Goal: Task Accomplishment & Management: Use online tool/utility

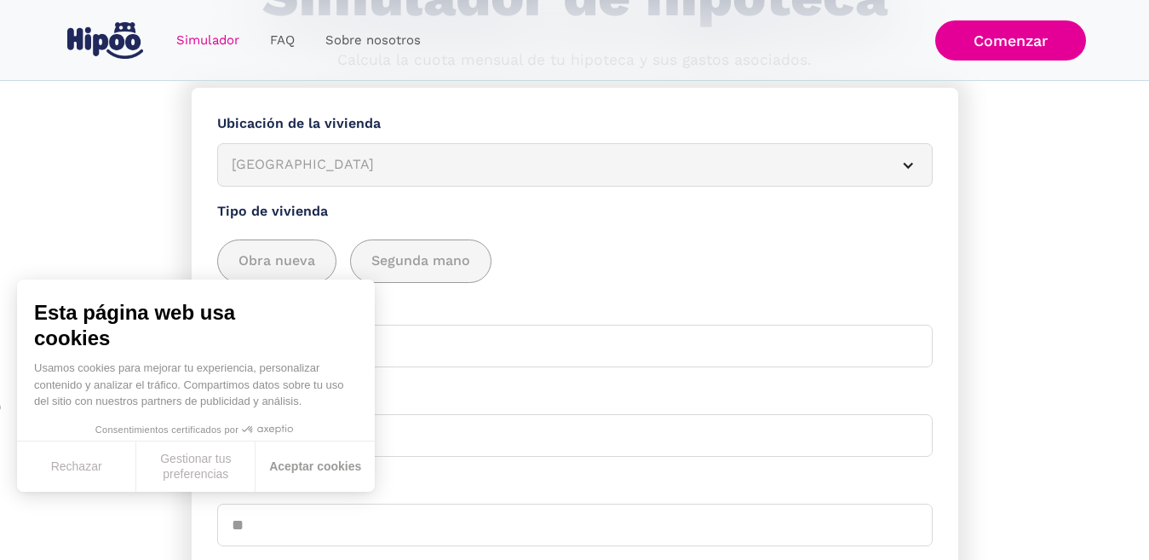
scroll to position [227, 0]
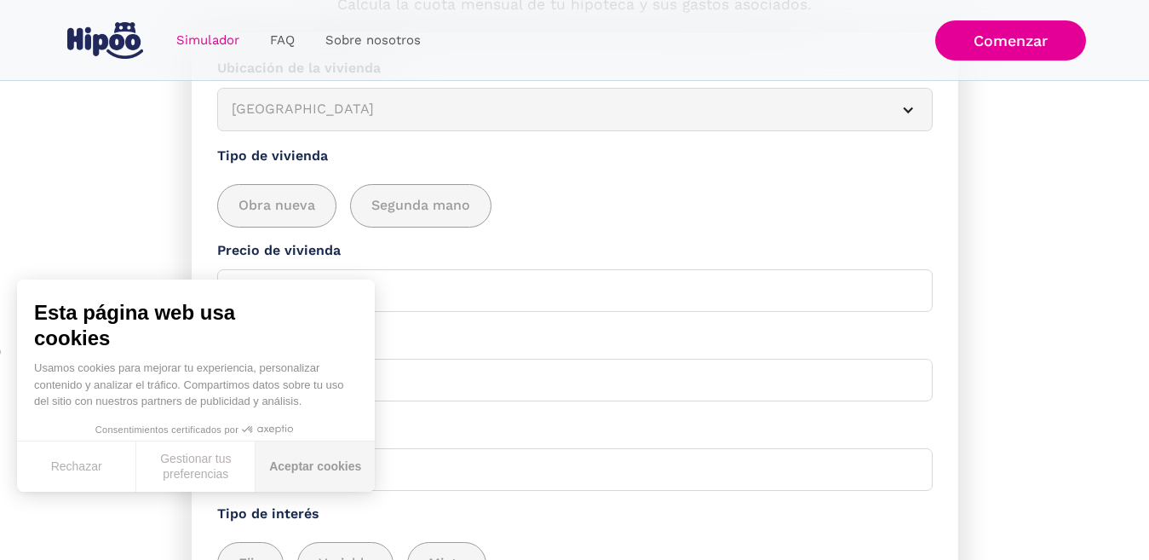
click at [340, 474] on button "Aceptar cookies" at bounding box center [315, 466] width 119 height 50
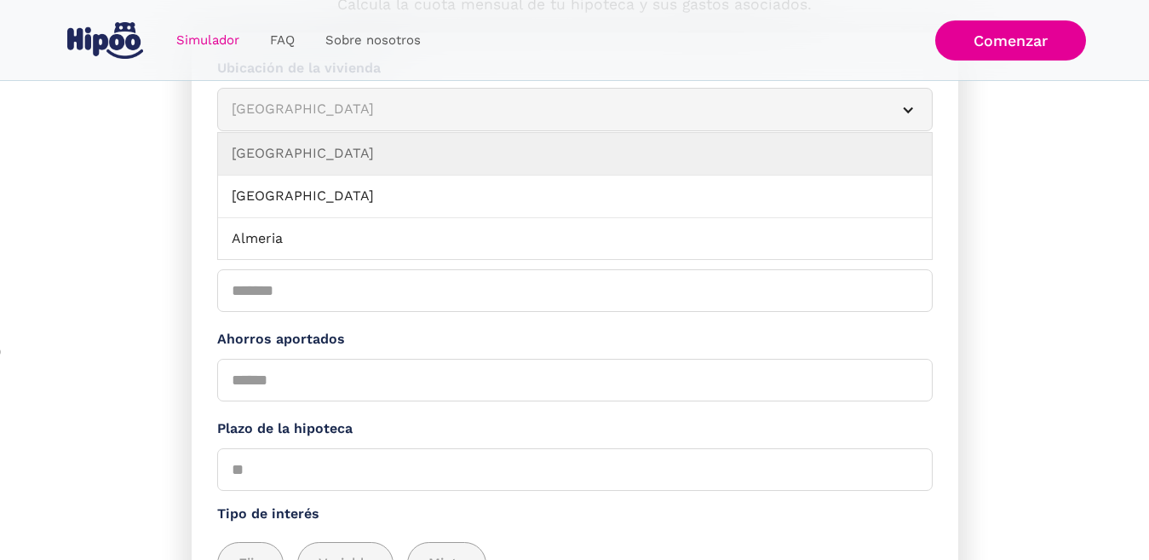
click at [330, 128] on article "[GEOGRAPHIC_DATA]" at bounding box center [574, 109] width 715 height 43
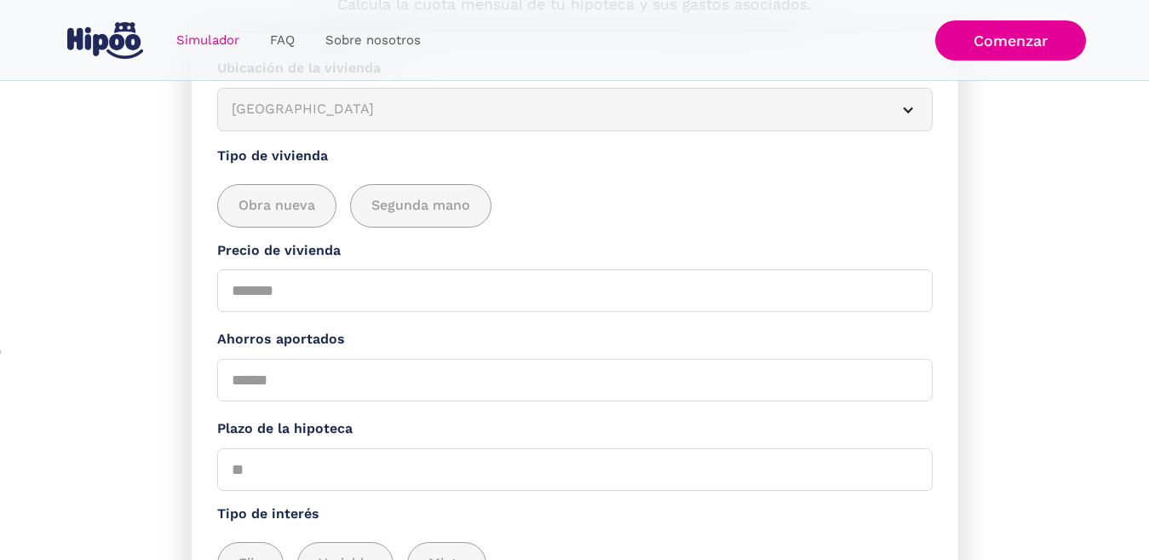
drag, startPoint x: 330, startPoint y: 127, endPoint x: 333, endPoint y: 118, distance: 9.7
click at [333, 118] on article "[GEOGRAPHIC_DATA]" at bounding box center [574, 109] width 715 height 43
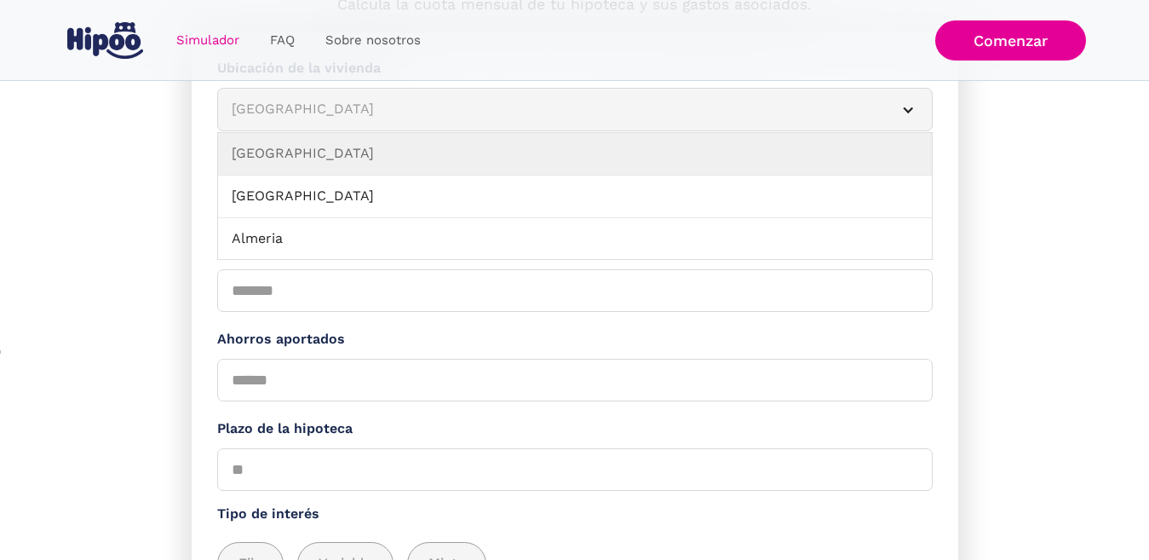
click at [914, 119] on article "[GEOGRAPHIC_DATA]" at bounding box center [574, 109] width 715 height 43
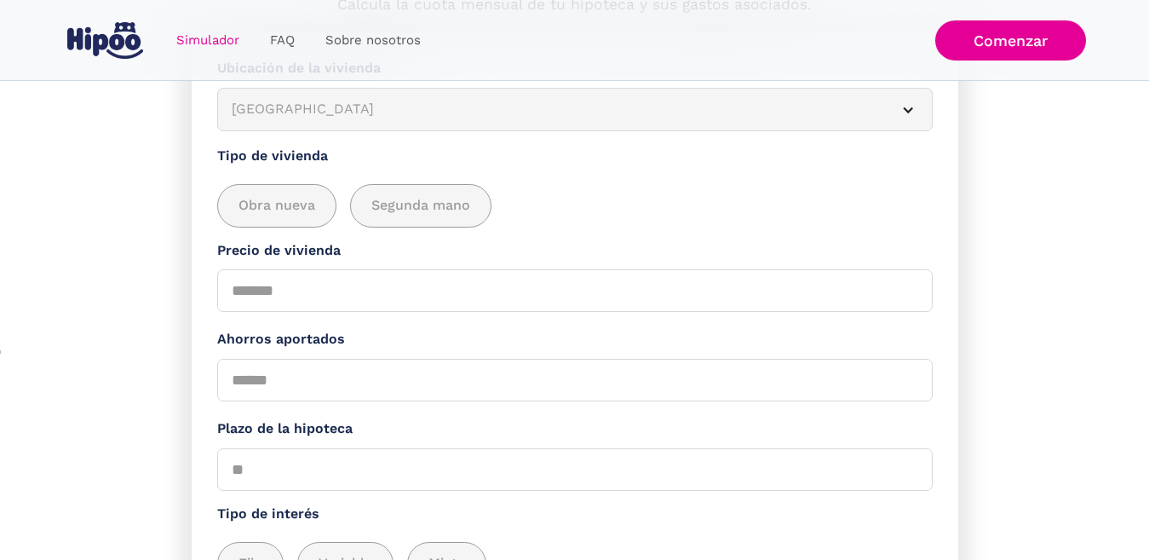
click at [911, 116] on div "Simulador Form" at bounding box center [908, 110] width 14 height 14
drag, startPoint x: 911, startPoint y: 116, endPoint x: 915, endPoint y: 150, distance: 34.3
click at [915, 150] on form "**********" at bounding box center [575, 363] width 767 height 662
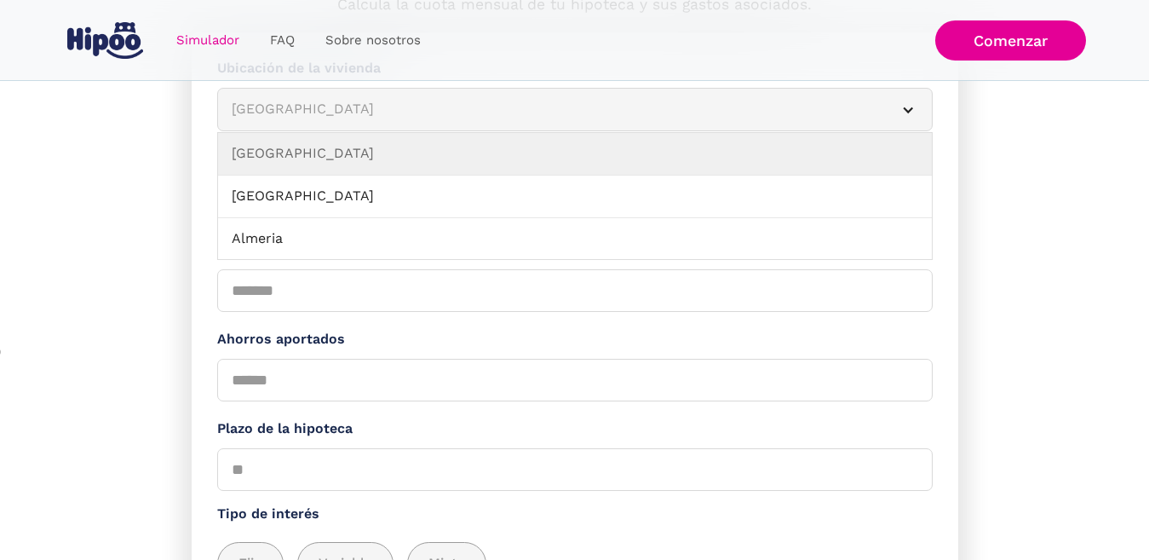
drag, startPoint x: 911, startPoint y: 128, endPoint x: 917, endPoint y: 166, distance: 38.8
click at [917, 118] on div "**********" at bounding box center [574, 98] width 715 height 39
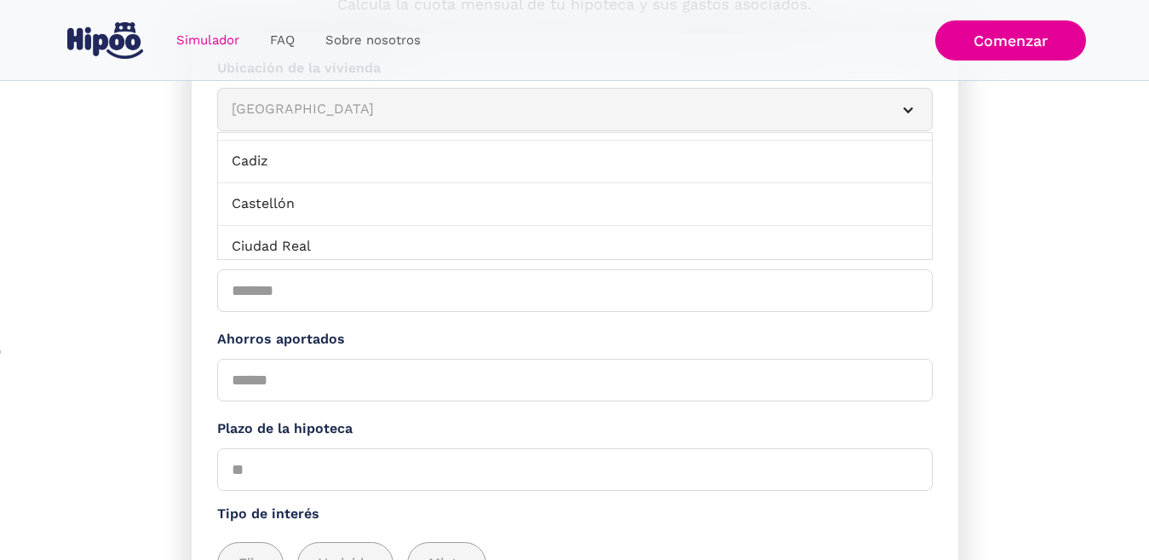
scroll to position [213, 0]
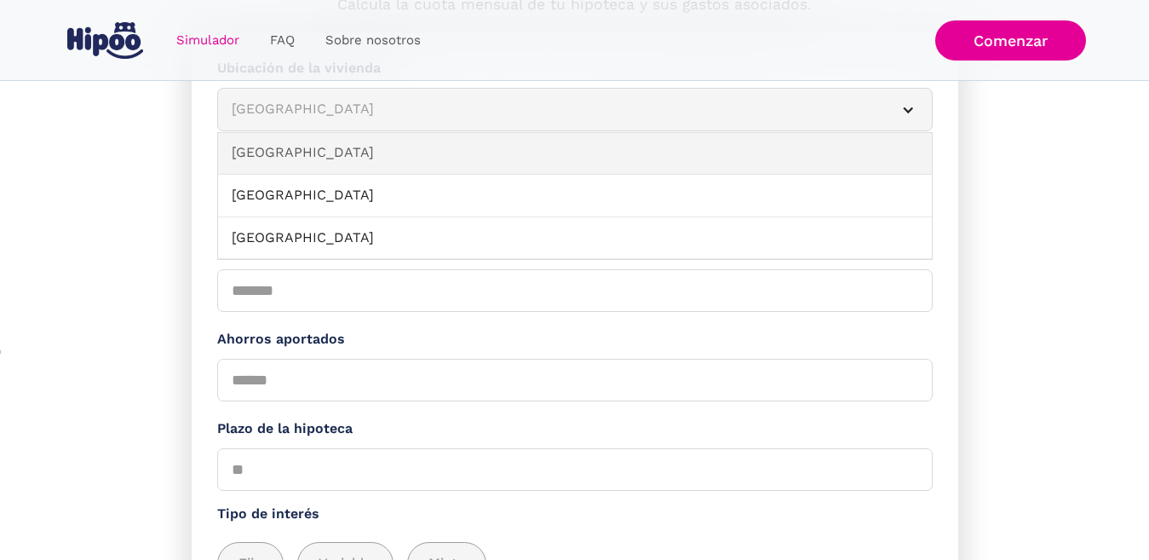
drag, startPoint x: 920, startPoint y: 173, endPoint x: 292, endPoint y: 171, distance: 627.8
click at [292, 171] on link "[GEOGRAPHIC_DATA]" at bounding box center [575, 153] width 714 height 43
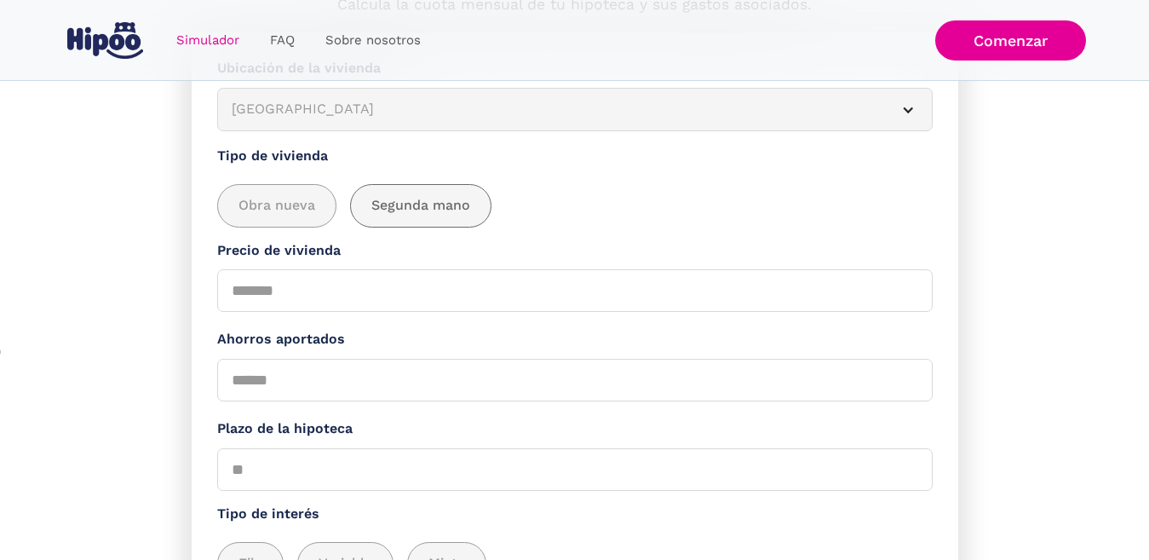
click at [428, 227] on div "add_description_here" at bounding box center [421, 206] width 140 height 42
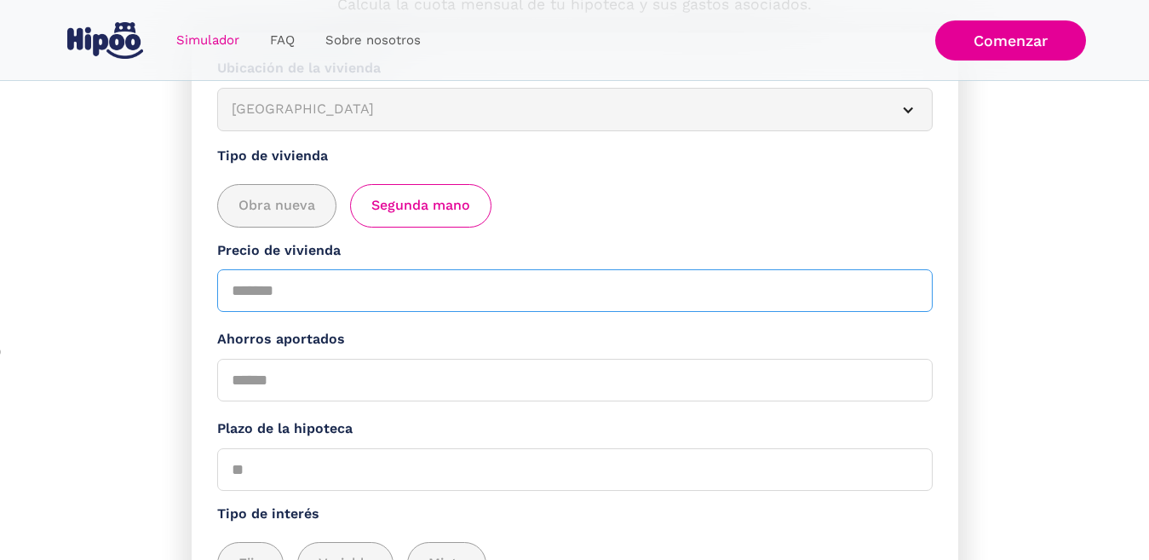
click at [287, 305] on input "Precio de vivienda" at bounding box center [574, 290] width 715 height 43
type input "*"
type input "*****"
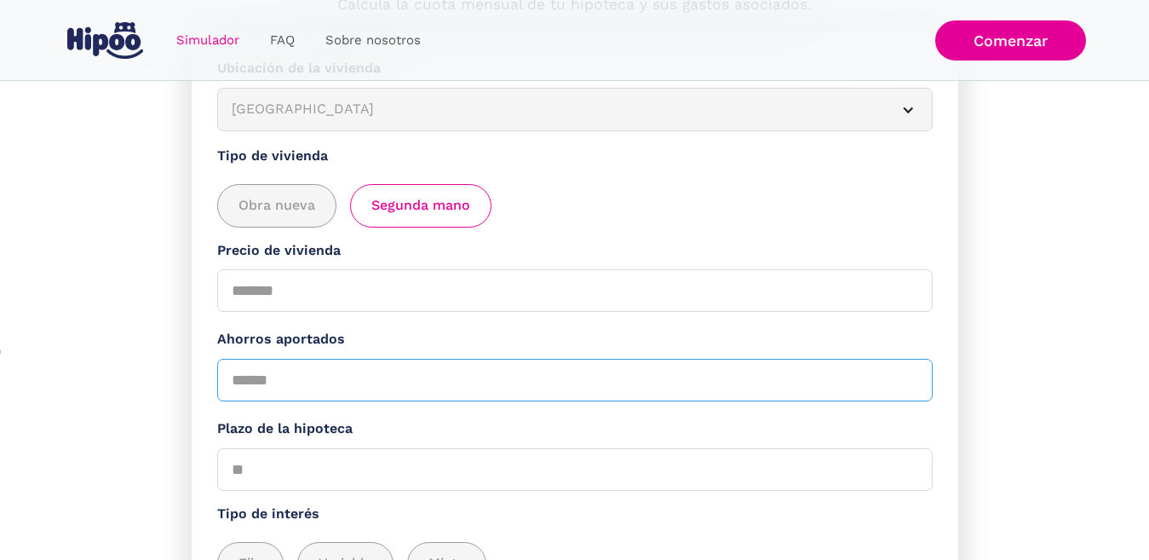
click at [289, 401] on input "Ahorros aportados" at bounding box center [574, 380] width 715 height 43
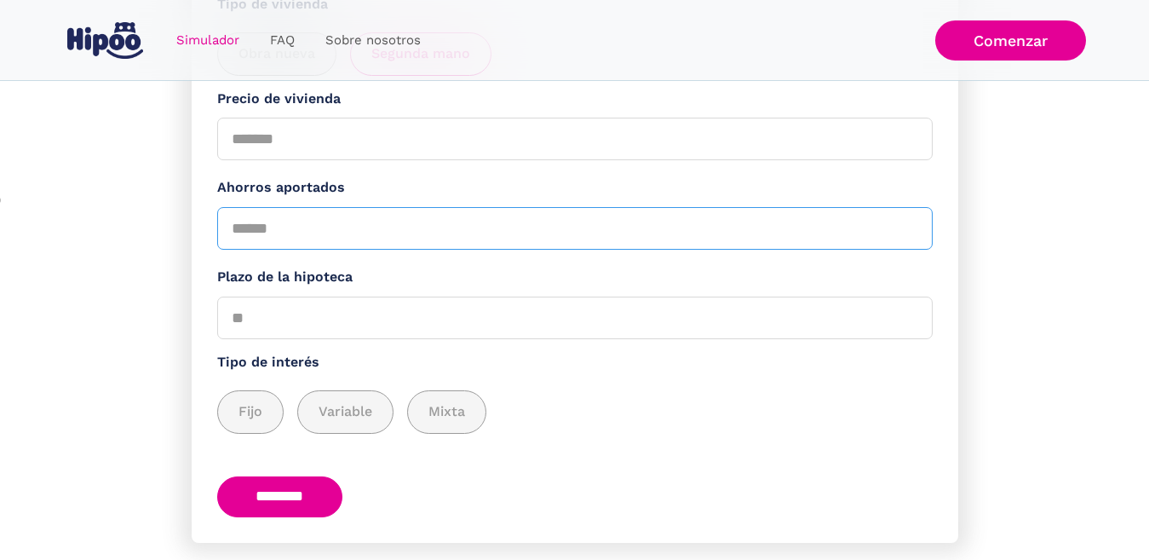
scroll to position [341, 0]
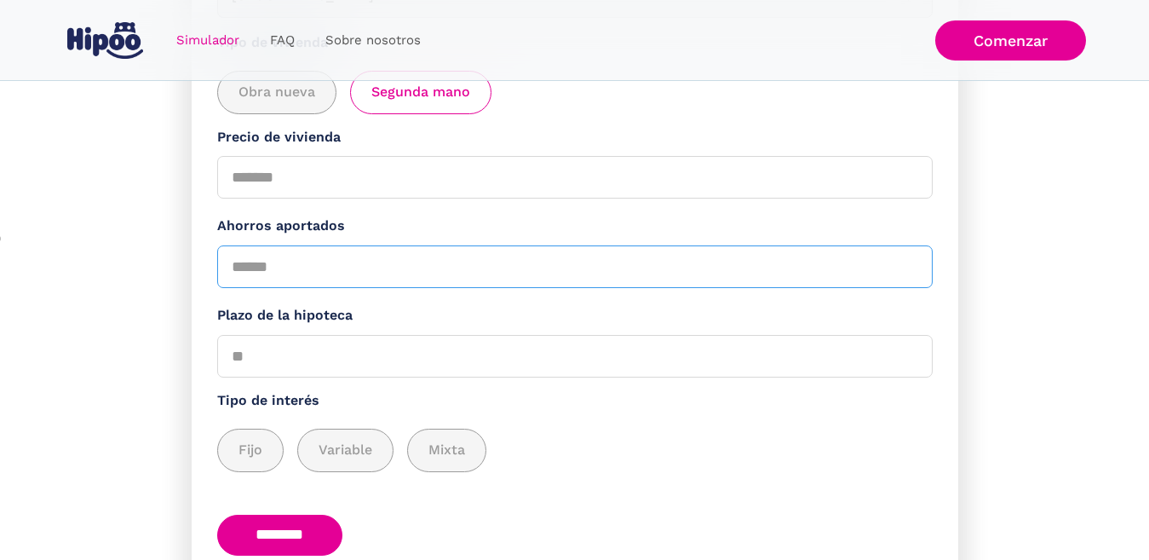
type input "****"
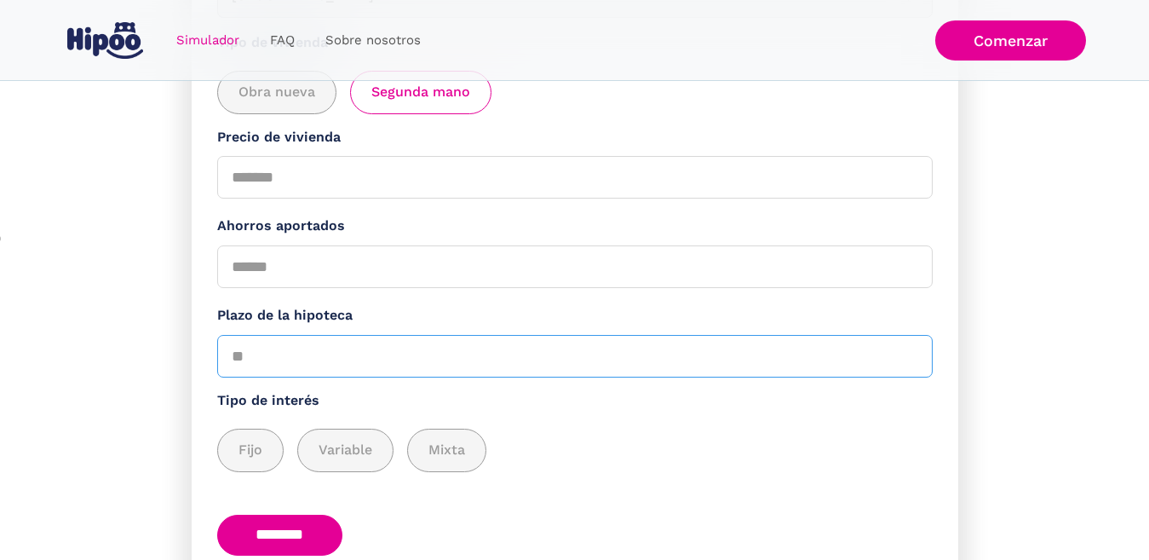
click at [294, 377] on input "Plazo de la hipoteca" at bounding box center [574, 356] width 715 height 43
click at [217, 514] on input "********" at bounding box center [280, 535] width 126 height 42
drag, startPoint x: 340, startPoint y: 371, endPoint x: 356, endPoint y: 392, distance: 26.7
click at [355, 377] on input "Plazo de la hipoteca" at bounding box center [574, 356] width 715 height 43
type input "*"
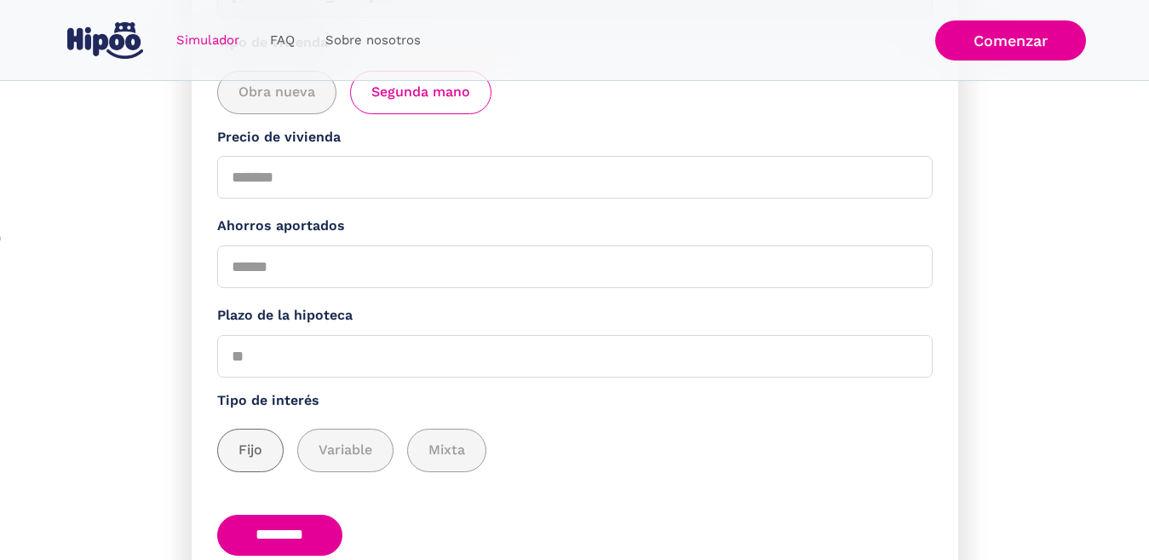
drag, startPoint x: 262, startPoint y: 501, endPoint x: 254, endPoint y: 505, distance: 9.5
click at [261, 461] on span "Fijo" at bounding box center [250, 450] width 24 height 21
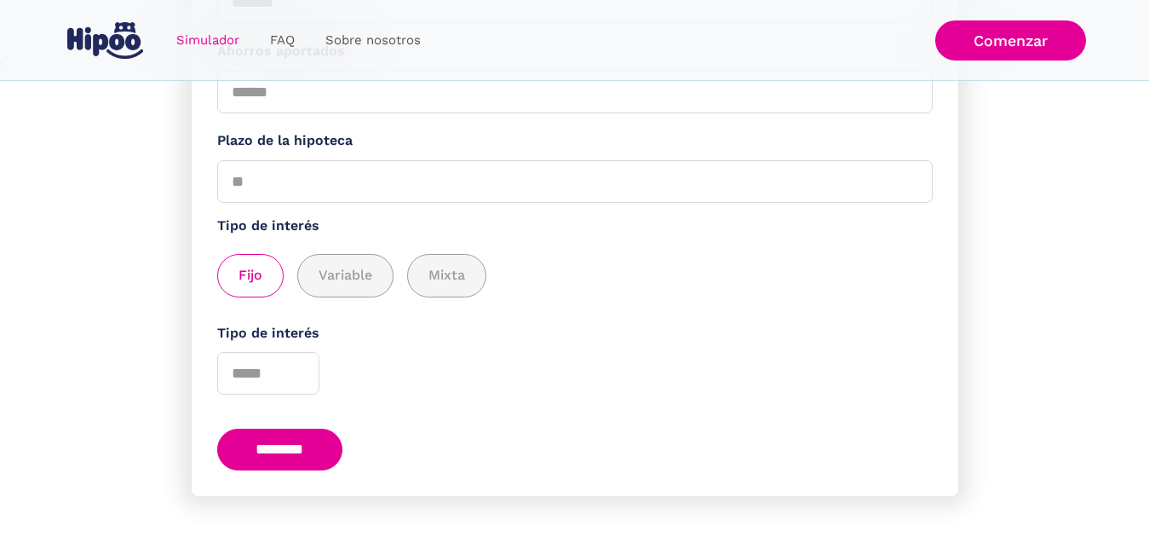
scroll to position [568, 0]
click at [312, 449] on input "********" at bounding box center [280, 449] width 126 height 42
click at [312, 457] on input "********" at bounding box center [280, 449] width 126 height 42
click at [444, 161] on input "*" at bounding box center [574, 181] width 715 height 43
type input "**"
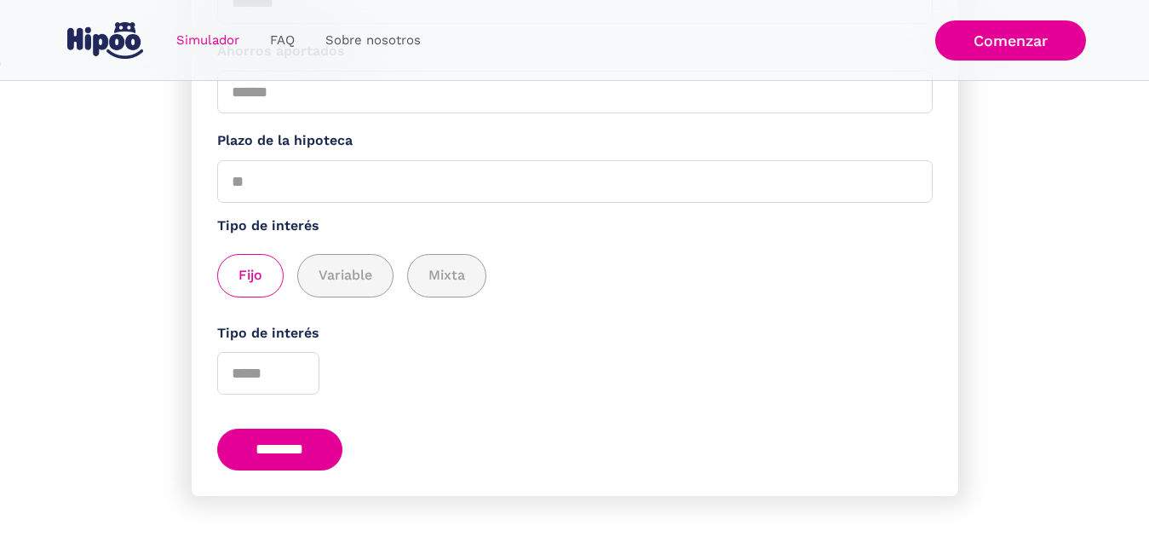
click at [263, 456] on input "********" at bounding box center [280, 449] width 126 height 42
click at [262, 461] on input "********" at bounding box center [280, 449] width 126 height 42
click at [278, 378] on input "Tipo de interés" at bounding box center [268, 373] width 102 height 43
click at [227, 262] on div "add_description_here" at bounding box center [250, 276] width 65 height 42
click at [275, 272] on div "add_description_here" at bounding box center [250, 276] width 65 height 42
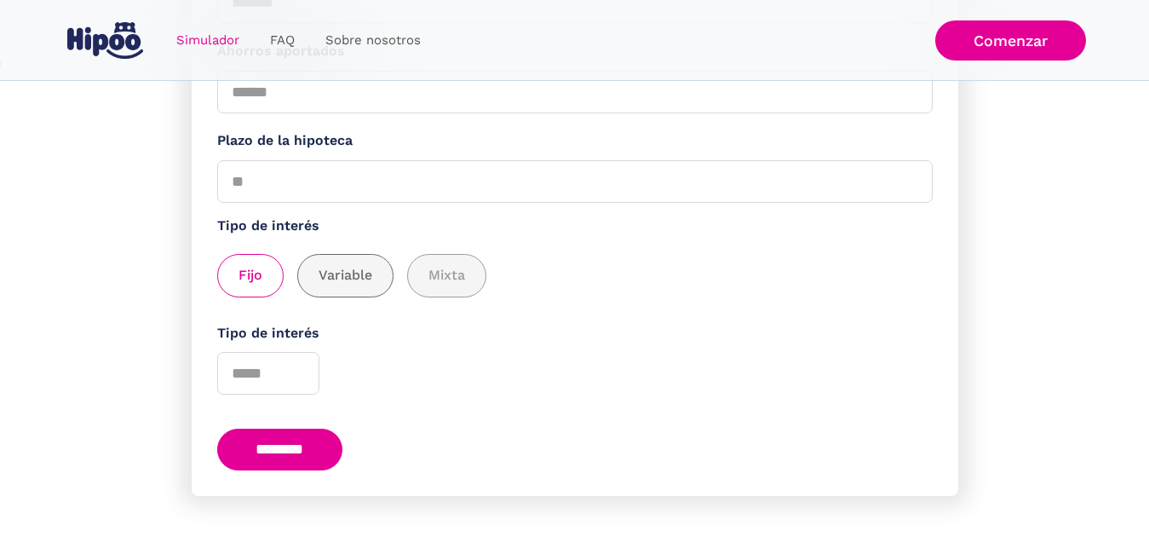
click at [356, 285] on div "add_description_here" at bounding box center [345, 276] width 95 height 42
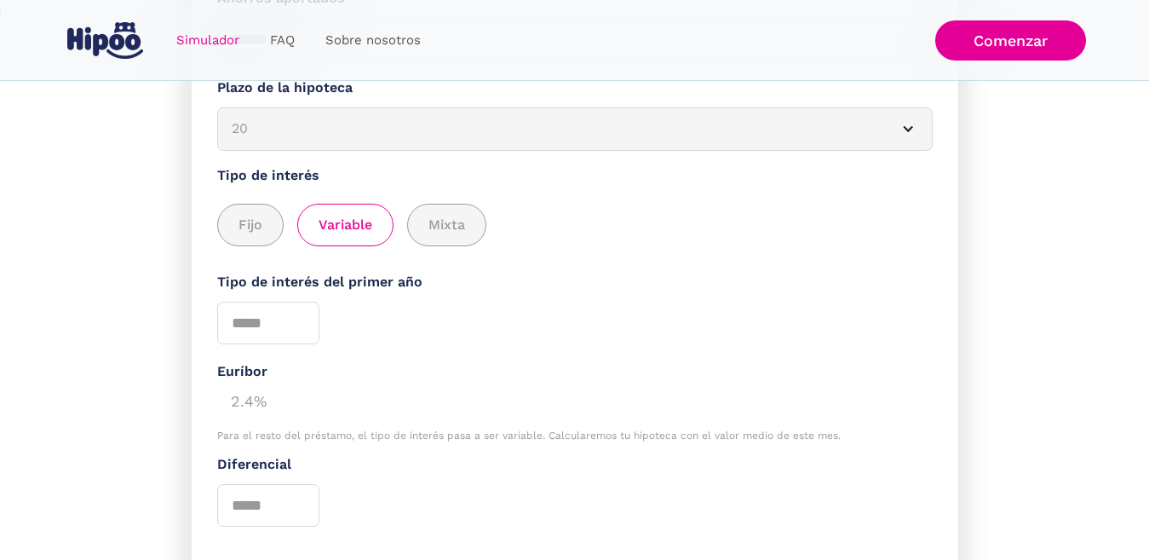
drag, startPoint x: 356, startPoint y: 285, endPoint x: 425, endPoint y: 281, distance: 69.1
click at [425, 247] on div "Fijo Variable Mixta" at bounding box center [574, 225] width 715 height 43
click at [440, 246] on div "add_description_here" at bounding box center [447, 225] width 78 height 42
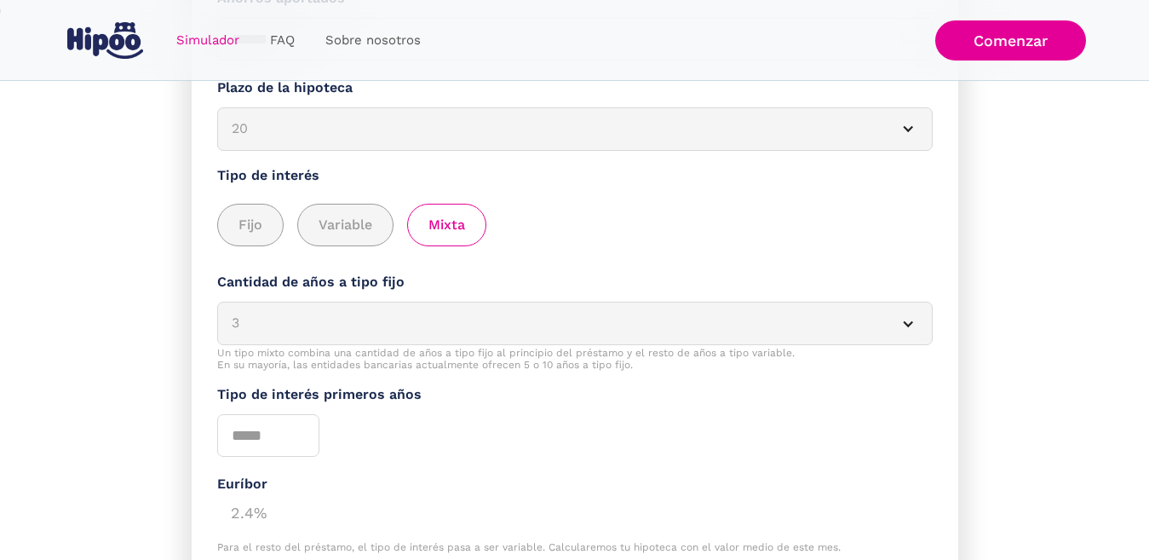
click at [149, 346] on section "**********" at bounding box center [574, 248] width 1149 height 1112
drag, startPoint x: 202, startPoint y: 315, endPoint x: 246, endPoint y: 295, distance: 48.8
click at [227, 306] on form "**********" at bounding box center [575, 216] width 767 height 1048
drag, startPoint x: 401, startPoint y: 337, endPoint x: 325, endPoint y: 417, distance: 110.2
click at [325, 332] on div "3 * * ** 3 5 10" at bounding box center [574, 312] width 715 height 39
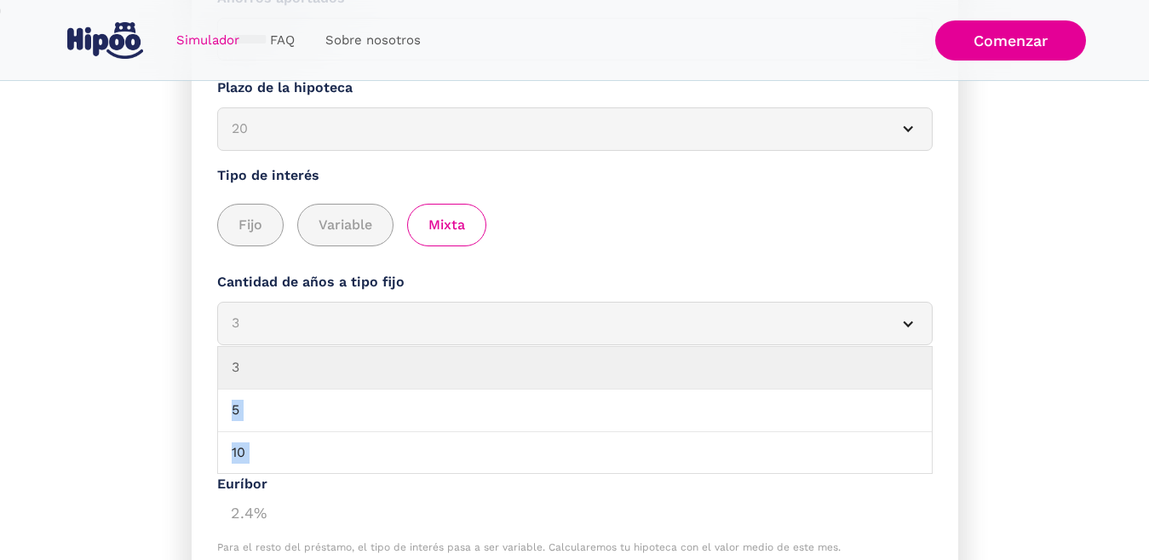
click at [278, 334] on div "3" at bounding box center [555, 323] width 646 height 21
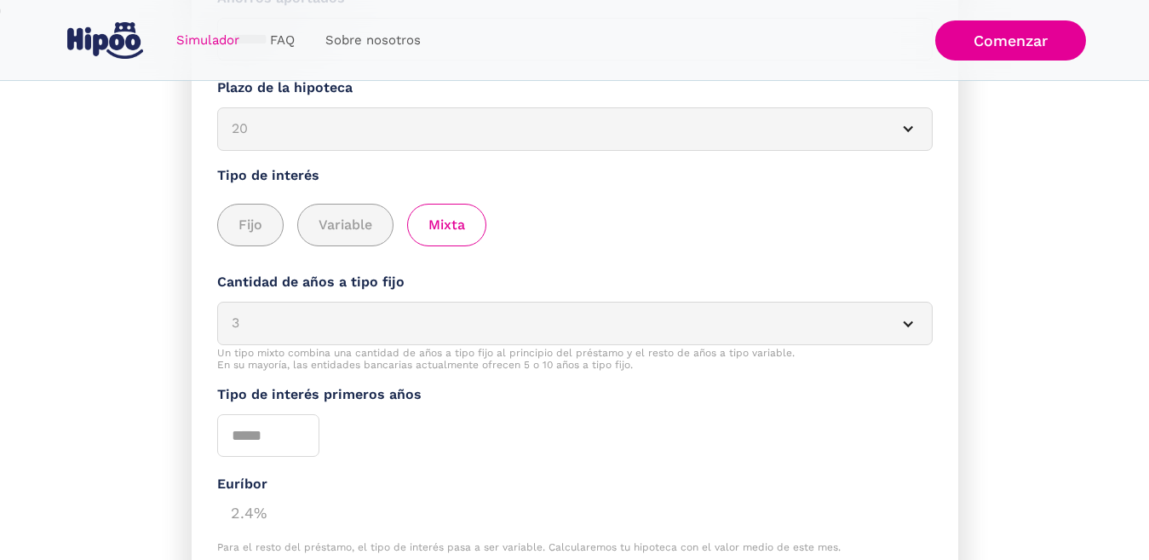
click at [278, 334] on div "3" at bounding box center [555, 323] width 646 height 21
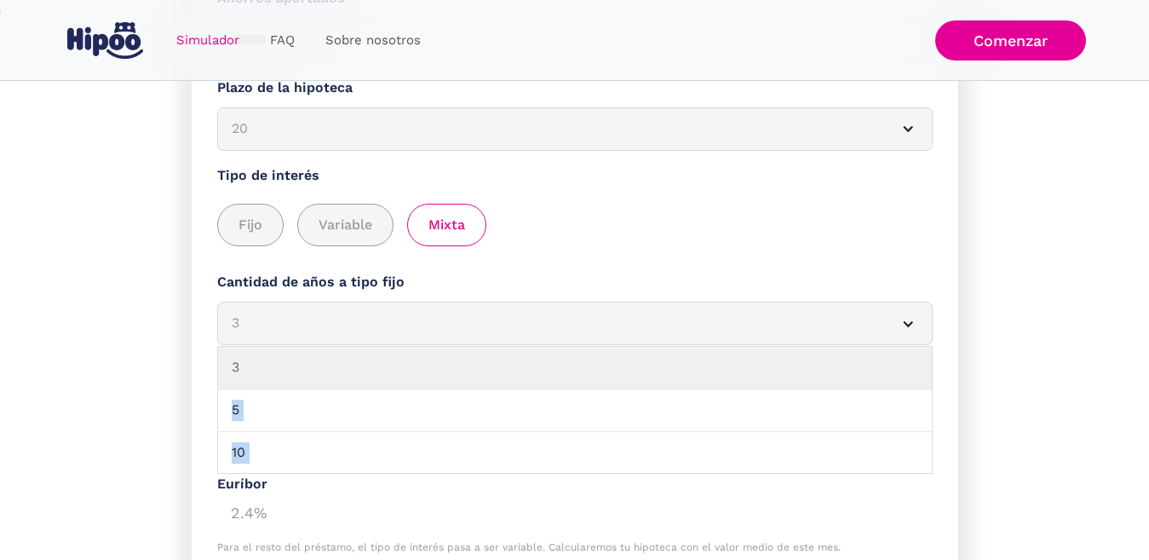
click at [273, 345] on article "3" at bounding box center [574, 323] width 715 height 43
click at [895, 345] on article "3" at bounding box center [574, 323] width 715 height 43
click at [914, 330] on div "Simulador Form" at bounding box center [908, 324] width 14 height 14
click at [902, 330] on div "Simulador Form" at bounding box center [908, 324] width 14 height 14
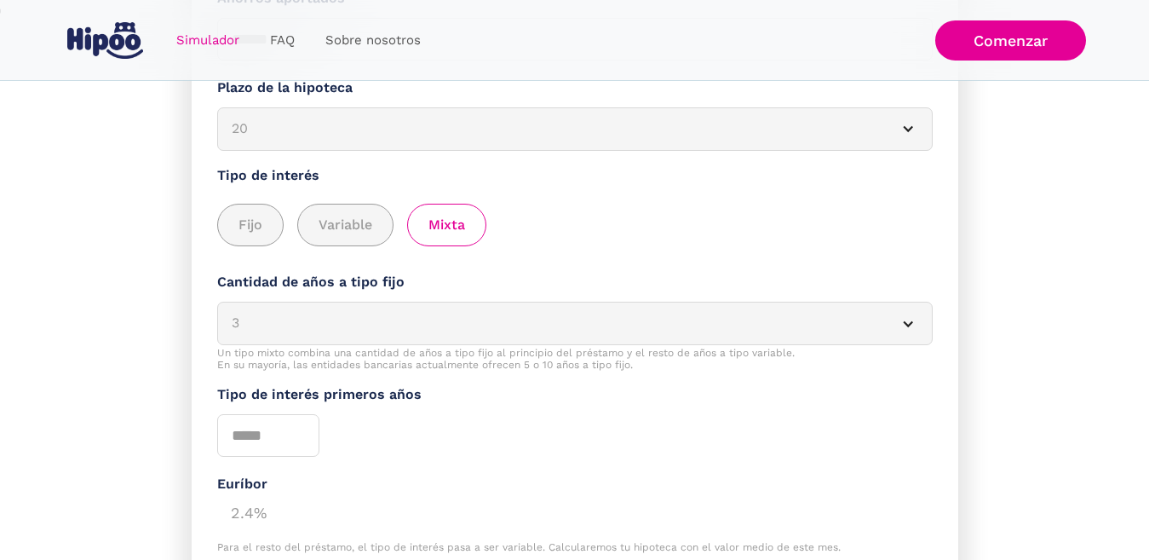
click at [908, 330] on div "Simulador Form" at bounding box center [908, 324] width 14 height 14
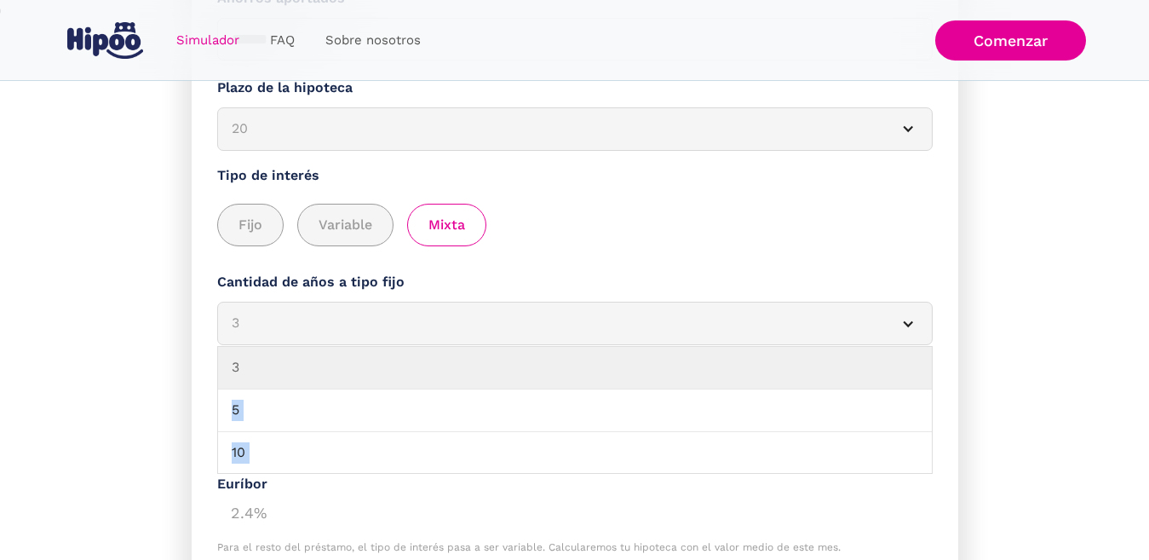
click at [897, 345] on article "3" at bounding box center [574, 323] width 715 height 43
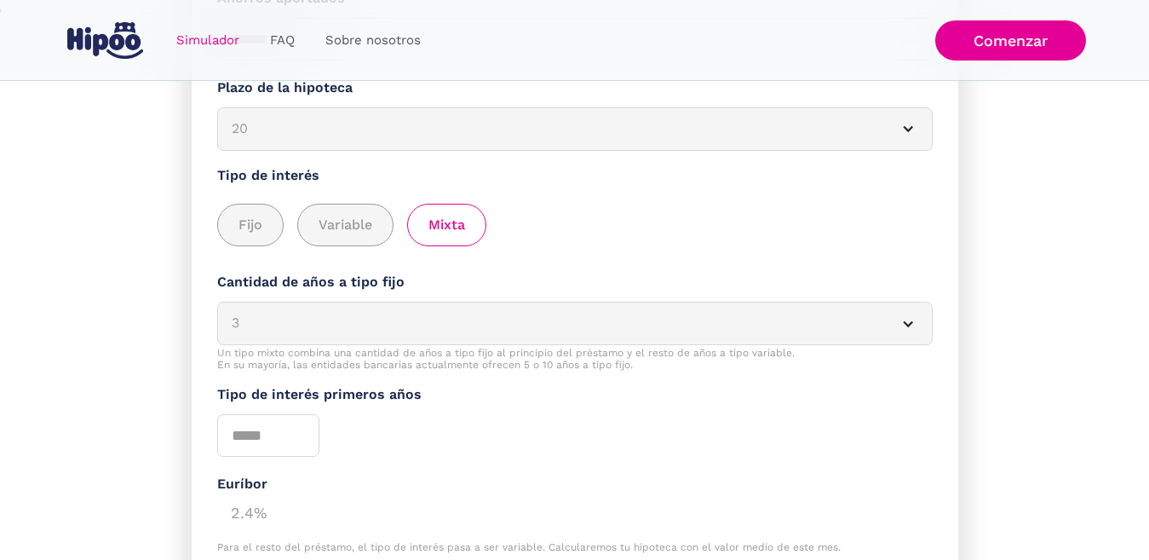
click at [897, 345] on article "3" at bounding box center [574, 323] width 715 height 43
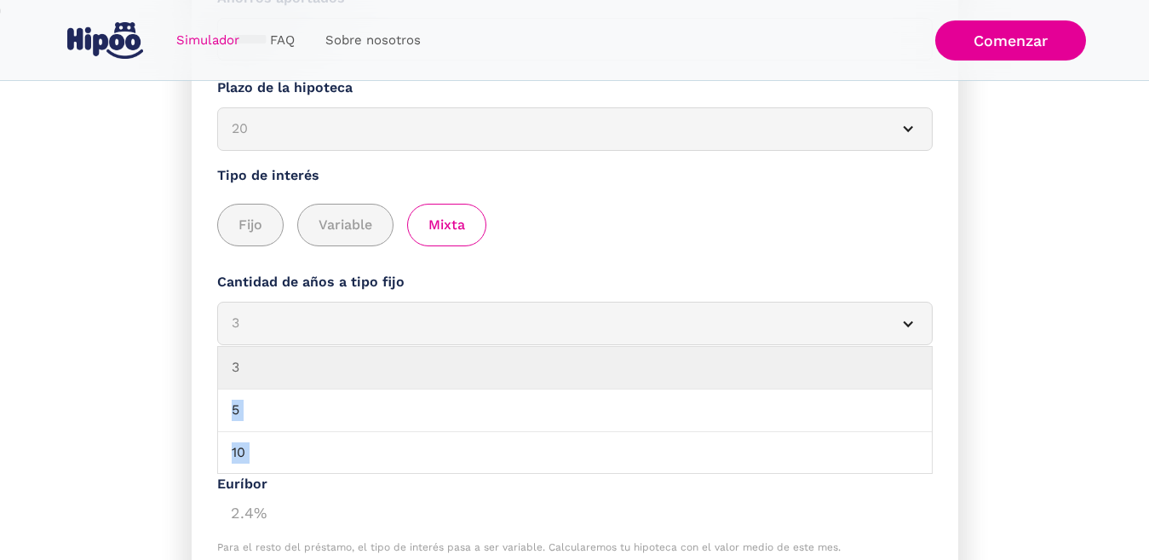
click at [902, 330] on div "Simulador Form" at bounding box center [908, 324] width 14 height 14
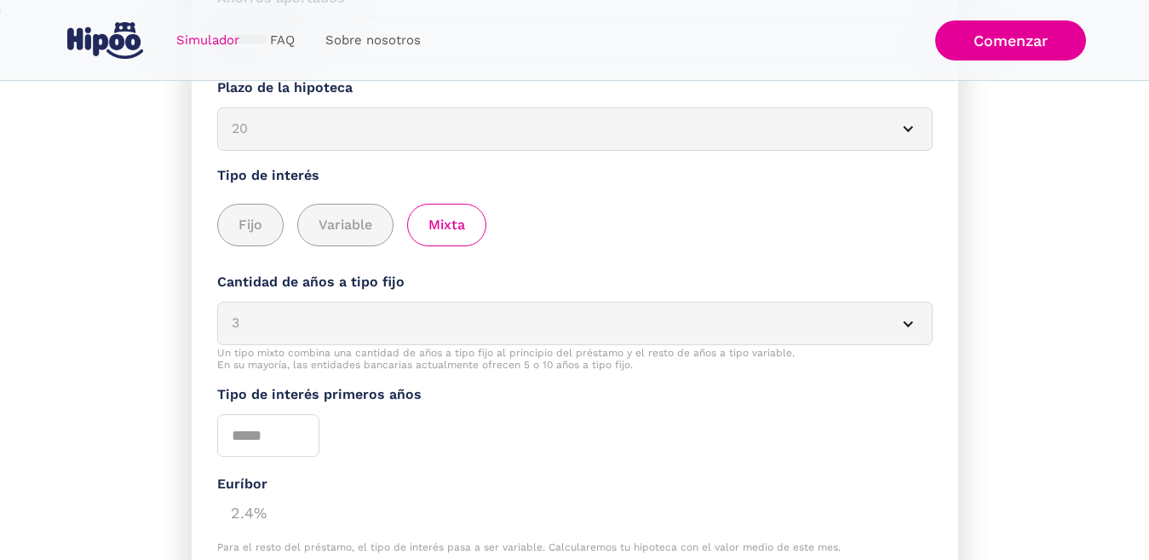
click at [902, 330] on div "Simulador Form" at bounding box center [908, 324] width 14 height 14
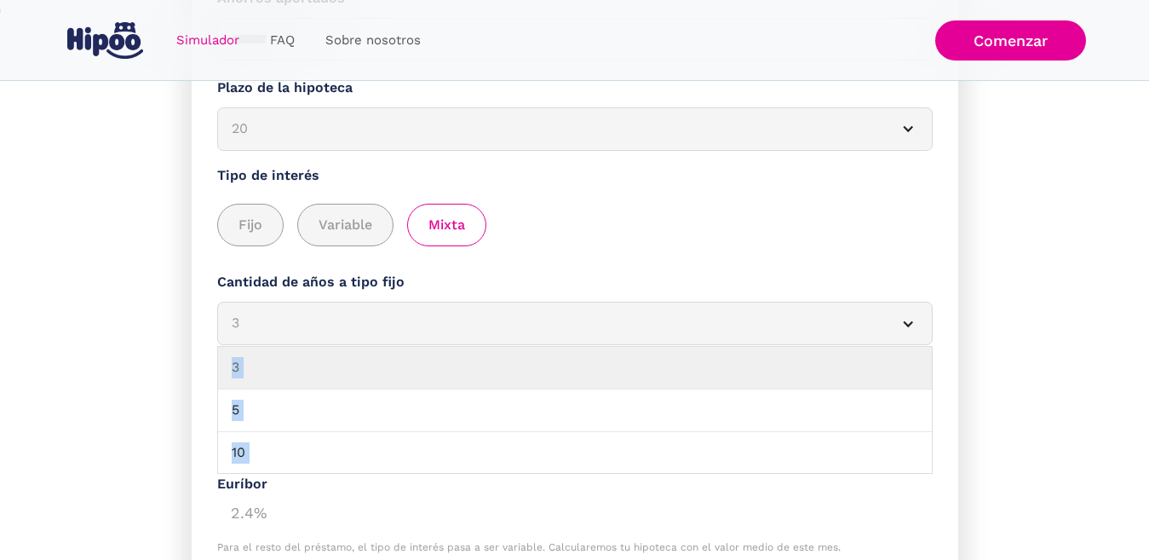
drag, startPoint x: 980, startPoint y: 341, endPoint x: 899, endPoint y: 366, distance: 85.7
click at [899, 366] on section "**********" at bounding box center [574, 248] width 1149 height 1112
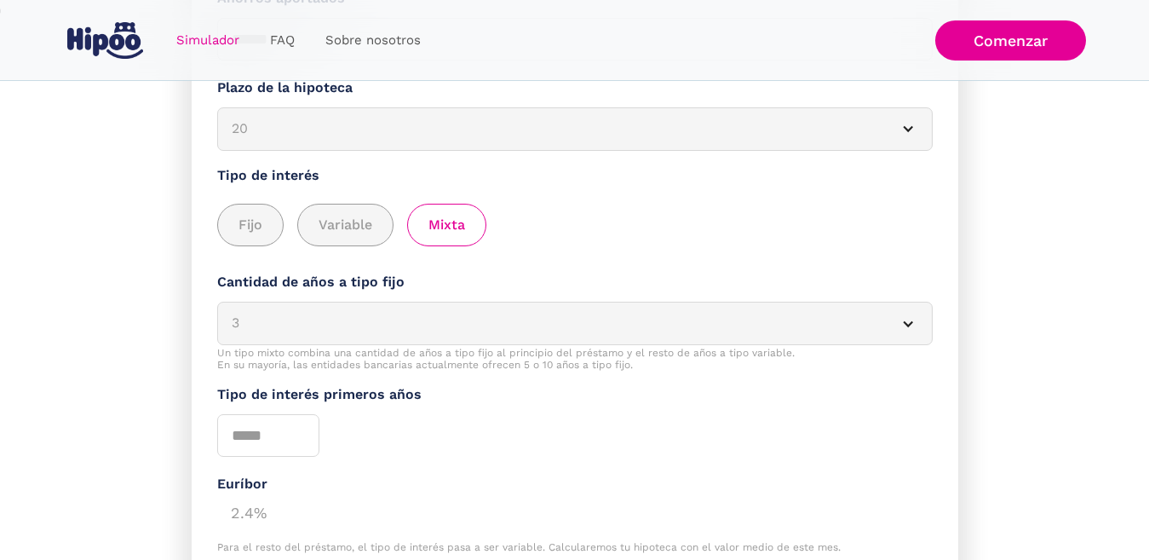
drag, startPoint x: 899, startPoint y: 366, endPoint x: 922, endPoint y: 381, distance: 27.2
click at [905, 345] on article "3" at bounding box center [574, 323] width 715 height 43
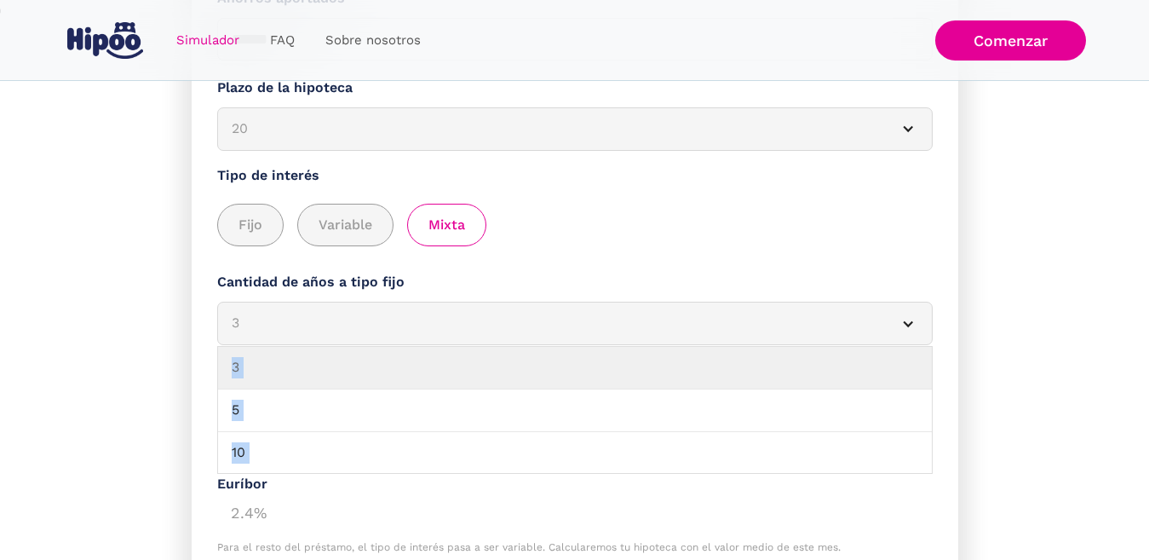
click at [918, 345] on article "3" at bounding box center [574, 323] width 715 height 43
drag, startPoint x: 911, startPoint y: 376, endPoint x: 918, endPoint y: 388, distance: 14.9
click at [917, 345] on article "3" at bounding box center [574, 323] width 715 height 43
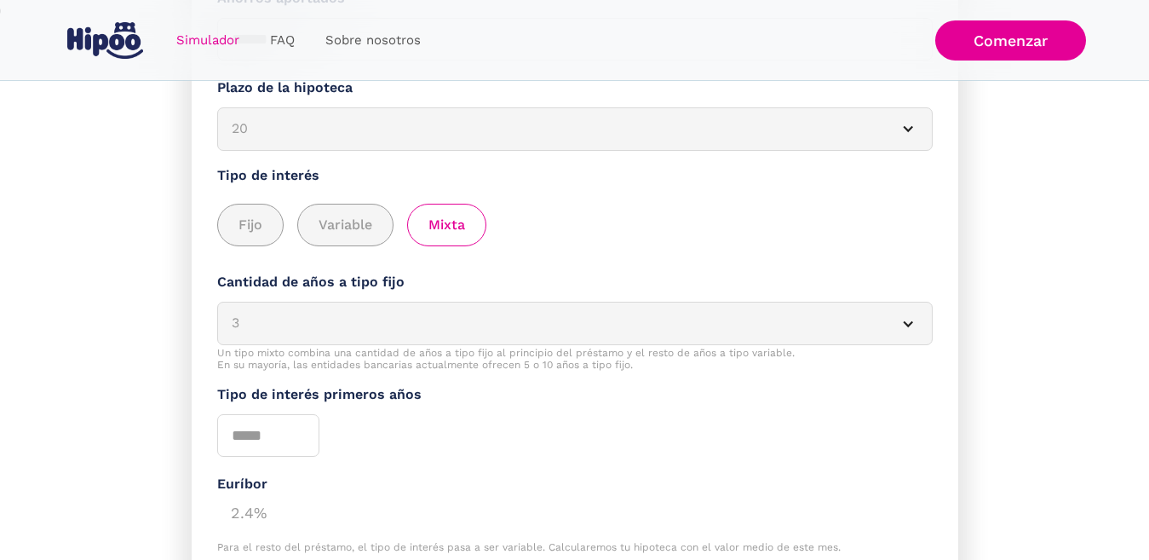
drag, startPoint x: 915, startPoint y: 378, endPoint x: 932, endPoint y: 399, distance: 26.6
click at [924, 345] on article "3" at bounding box center [574, 323] width 715 height 43
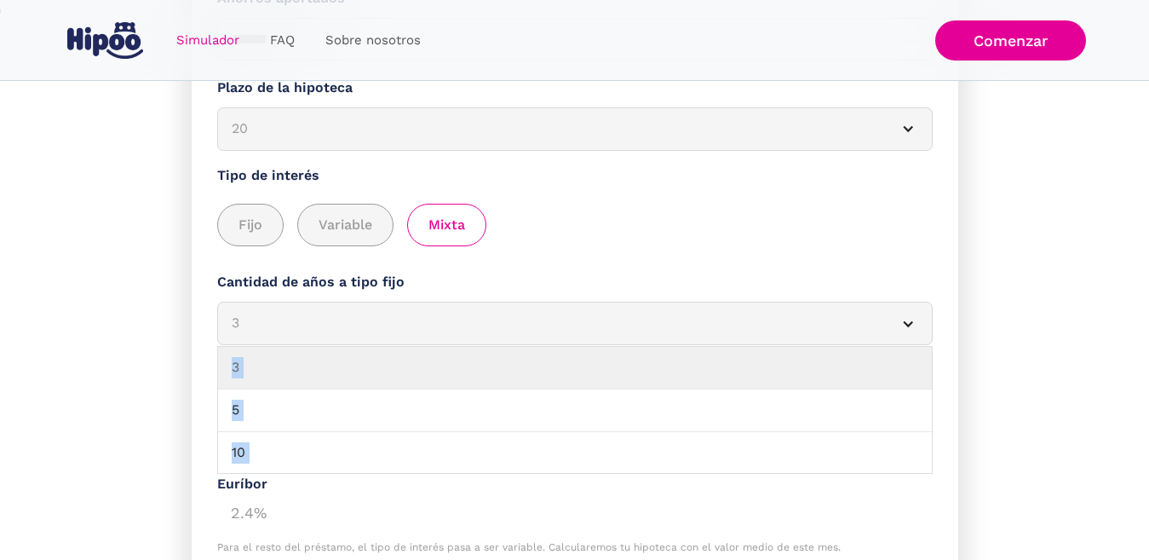
click at [911, 345] on article "3" at bounding box center [574, 323] width 715 height 43
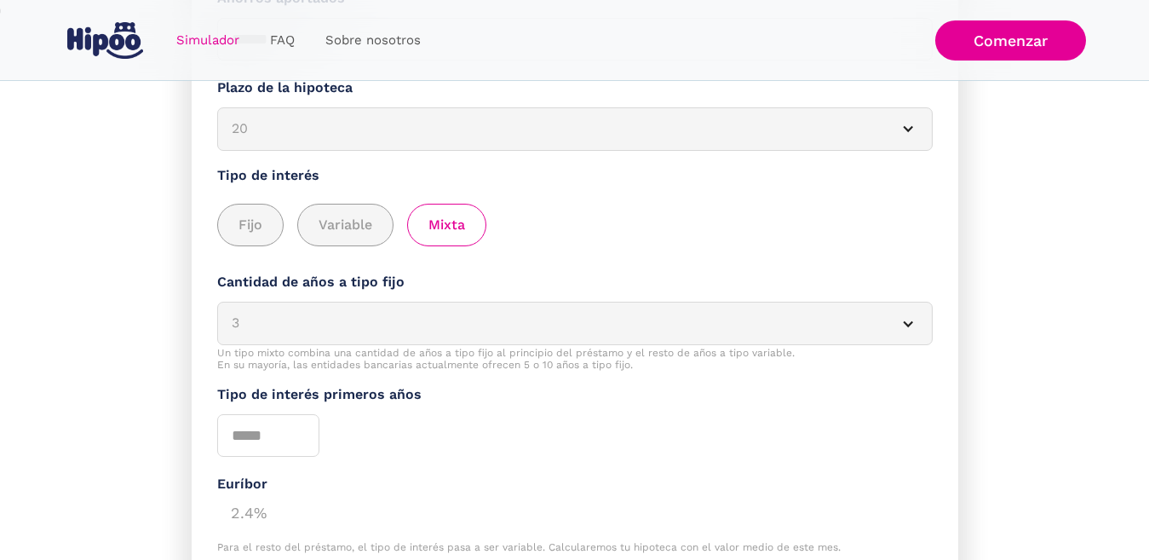
drag, startPoint x: 911, startPoint y: 377, endPoint x: 900, endPoint y: 400, distance: 25.2
click at [907, 345] on article "3" at bounding box center [574, 323] width 715 height 43
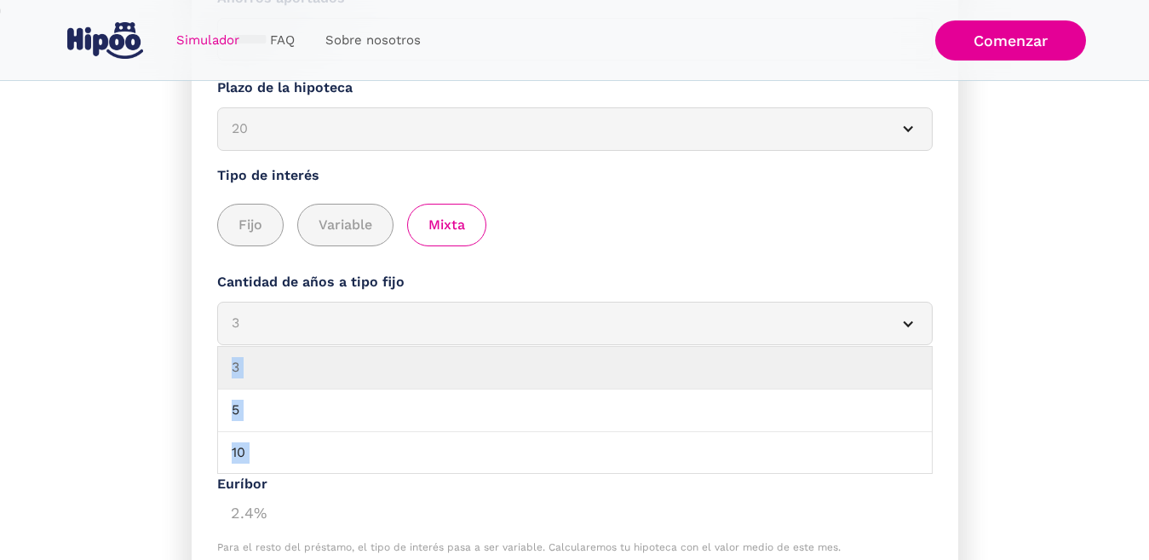
drag, startPoint x: 321, startPoint y: 376, endPoint x: 283, endPoint y: 360, distance: 41.3
click at [301, 334] on div "3" at bounding box center [555, 323] width 646 height 21
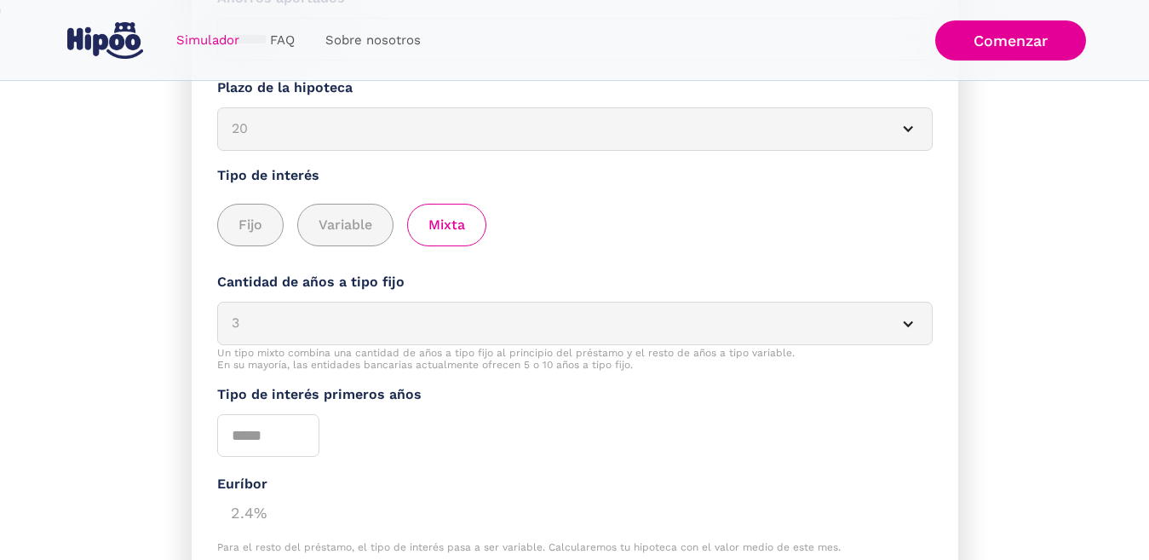
drag, startPoint x: 280, startPoint y: 359, endPoint x: 248, endPoint y: 365, distance: 32.9
click at [248, 334] on div "3" at bounding box center [555, 323] width 646 height 21
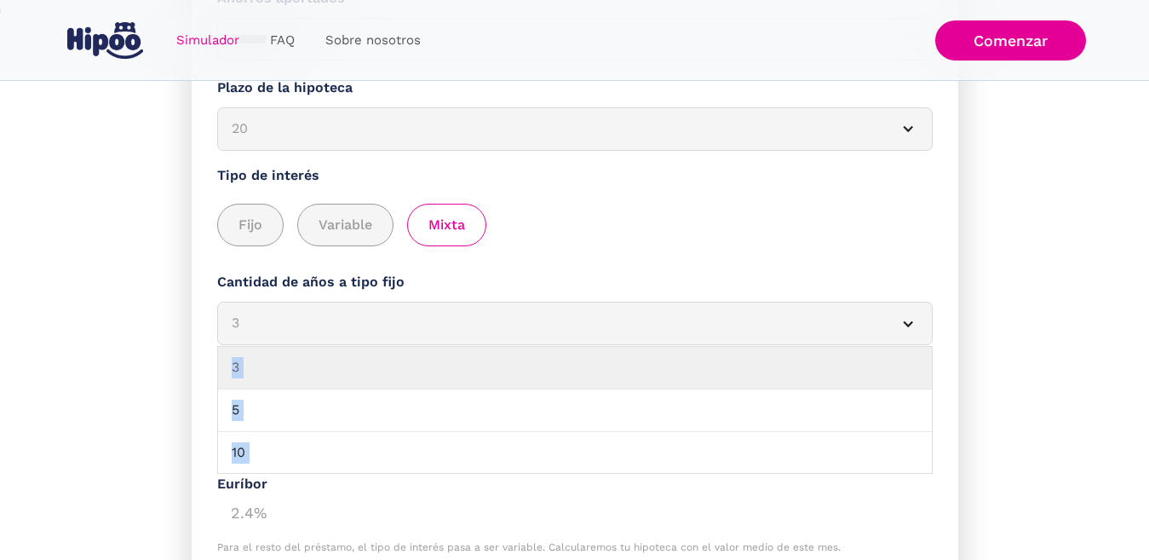
click at [248, 334] on div "3" at bounding box center [555, 323] width 646 height 21
click at [250, 334] on div "3" at bounding box center [555, 323] width 646 height 21
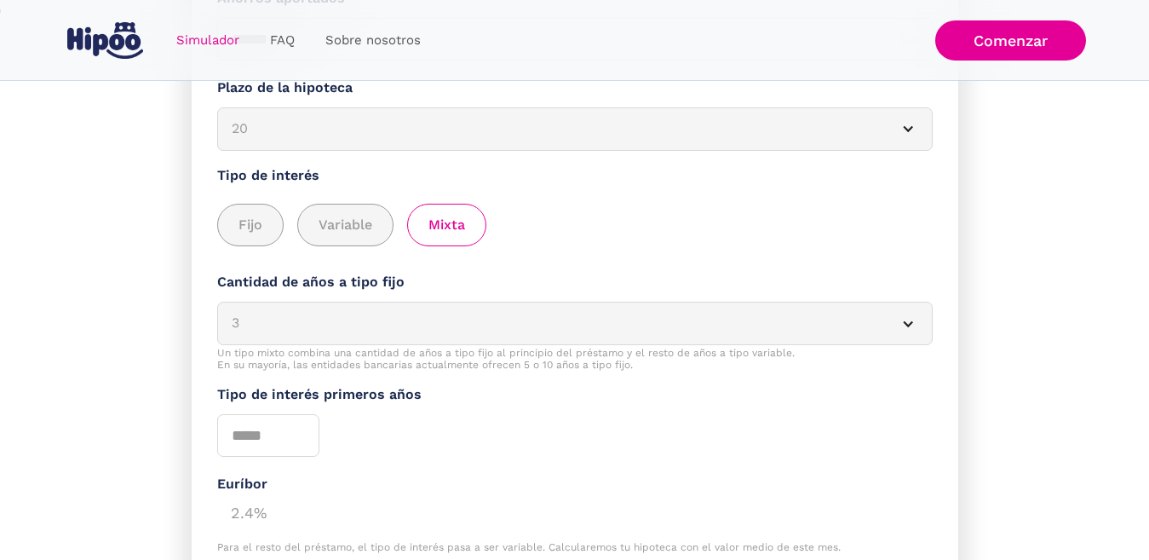
drag, startPoint x: 239, startPoint y: 371, endPoint x: 243, endPoint y: 462, distance: 91.2
click at [242, 456] on div "Cantidad de años a tipo fijo 0 3 * * ** 3 5 10 Un tipo mixto combina una cantid…" at bounding box center [574, 364] width 715 height 184
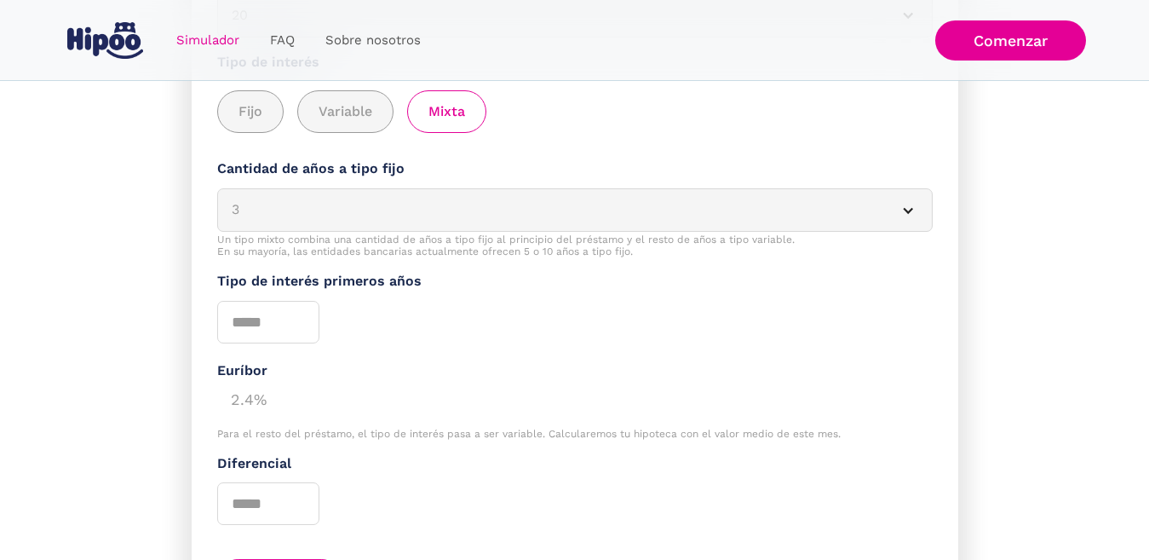
scroll to position [795, 0]
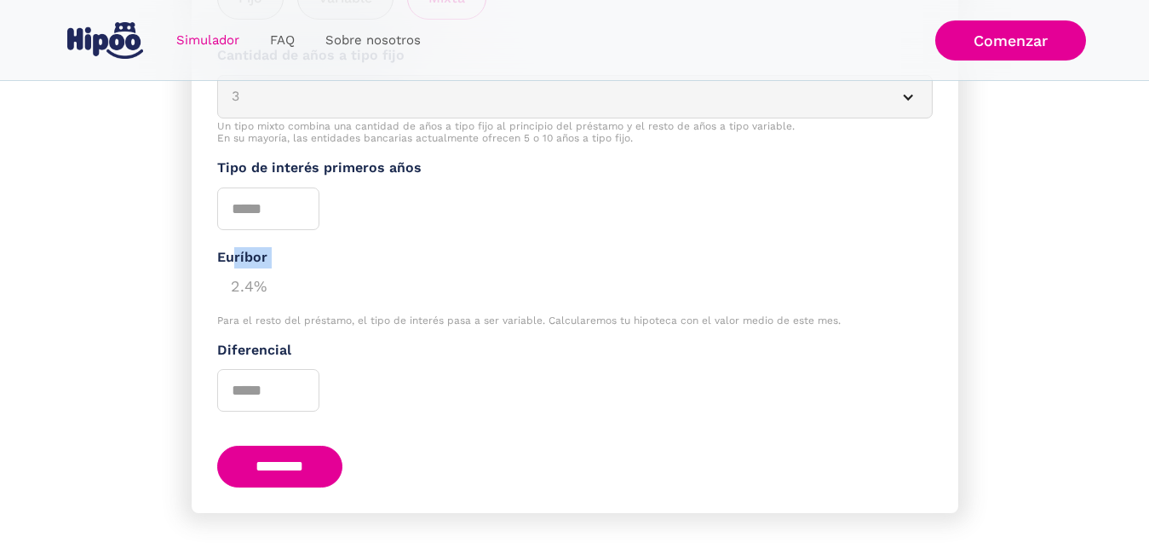
drag, startPoint x: 227, startPoint y: 311, endPoint x: 222, endPoint y: 297, distance: 14.6
drag, startPoint x: 90, startPoint y: 267, endPoint x: 95, endPoint y: 253, distance: 15.1
click at [95, 253] on section "**********" at bounding box center [574, 21] width 1149 height 1112
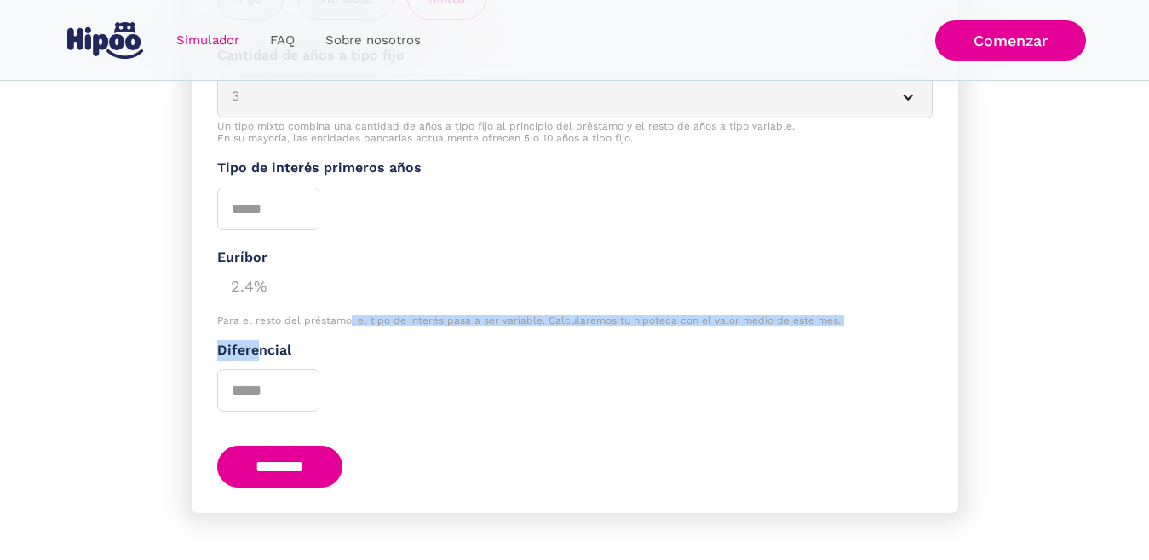
drag, startPoint x: 254, startPoint y: 398, endPoint x: 347, endPoint y: 372, distance: 96.3
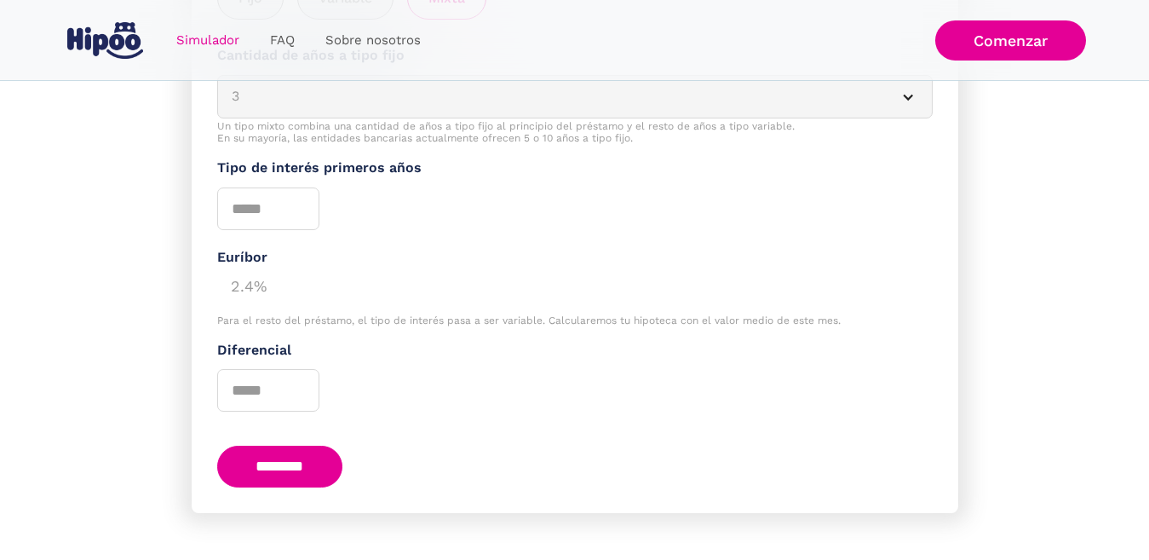
click at [386, 361] on label "Diferencial" at bounding box center [574, 350] width 715 height 21
click at [319, 399] on input "Diferencial" at bounding box center [268, 390] width 102 height 43
click at [306, 487] on input "********" at bounding box center [280, 466] width 126 height 42
click at [278, 230] on input "Tipo de interés primeros años" at bounding box center [268, 208] width 102 height 43
type input "*"
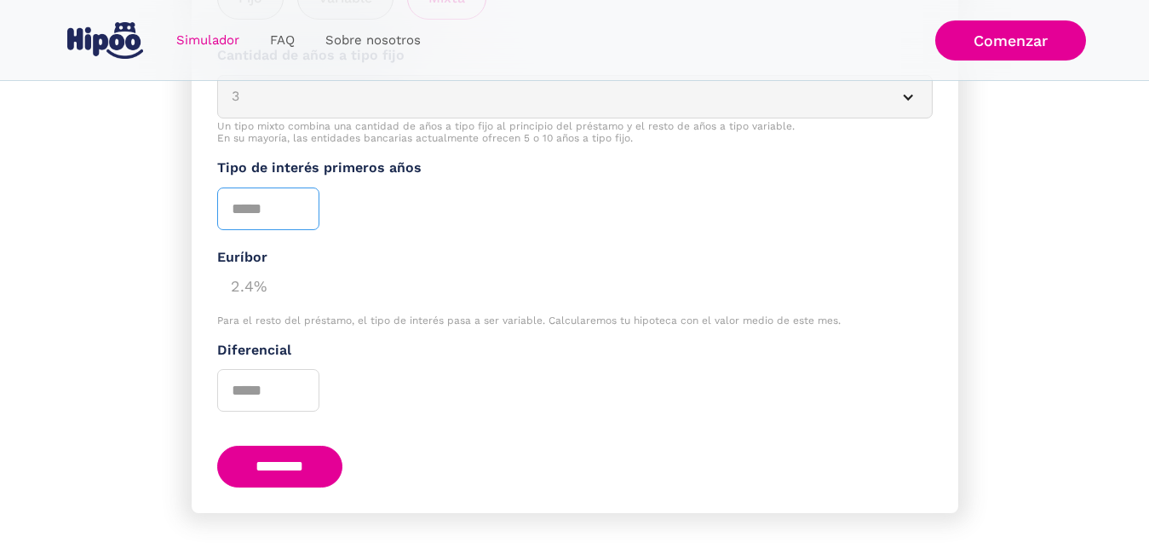
type input "****"
click at [217, 445] on input "********" at bounding box center [280, 466] width 126 height 42
click at [271, 327] on div "Euríbor 2.4% Para el resto [PERSON_NAME], el tipo de interés pasa a ser variabl…" at bounding box center [574, 287] width 715 height 80
click at [305, 487] on input "********" at bounding box center [280, 466] width 126 height 42
drag, startPoint x: 285, startPoint y: 453, endPoint x: 306, endPoint y: 432, distance: 29.5
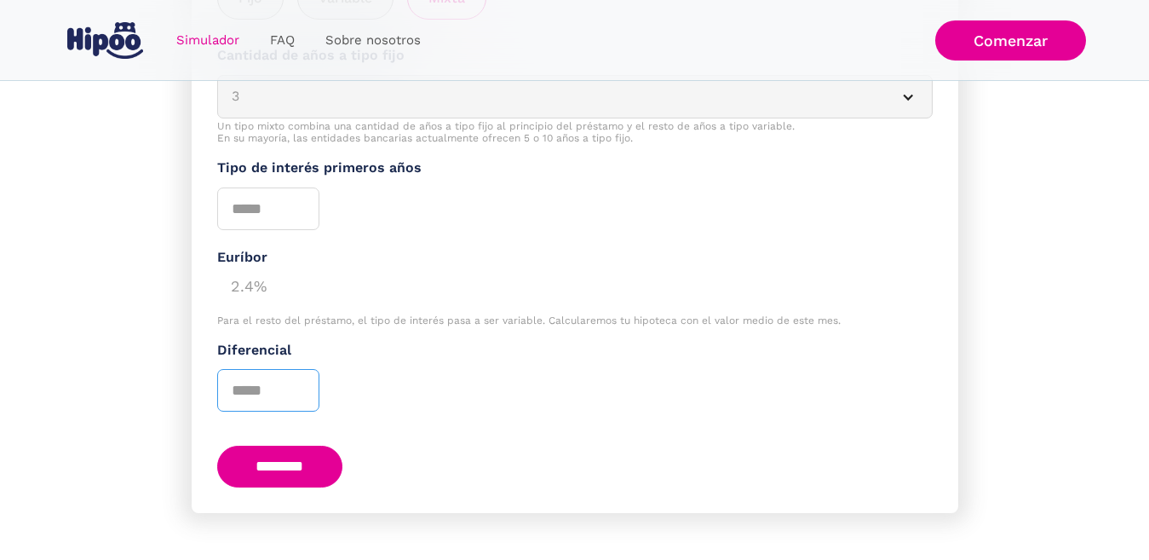
click at [285, 411] on input "Diferencial" at bounding box center [268, 390] width 102 height 43
type input "*"
type input "****"
click input "********" at bounding box center [280, 466] width 126 height 42
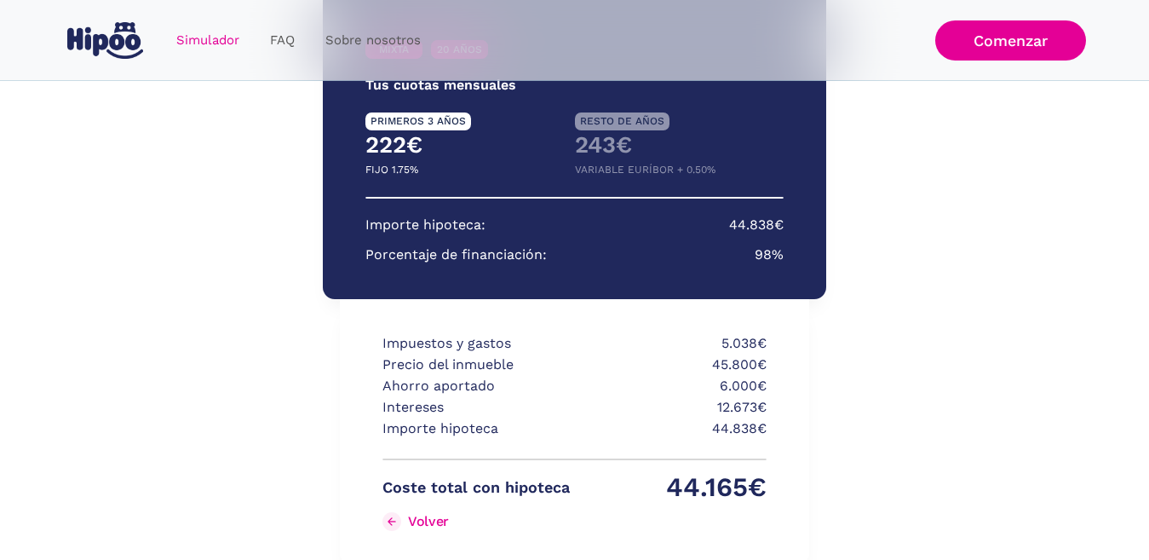
scroll to position [277, 0]
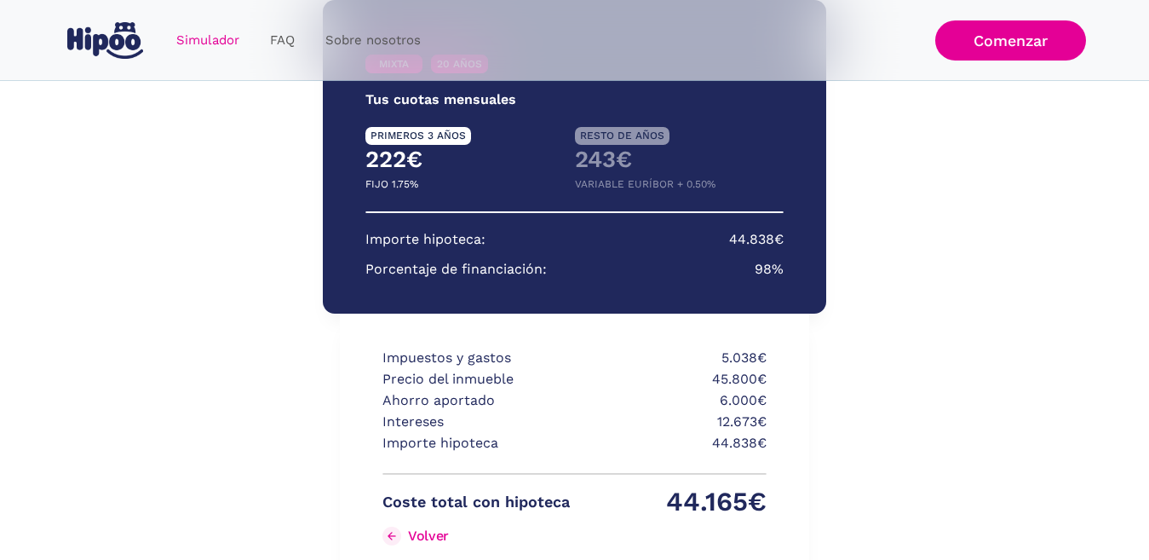
click at [631, 365] on p "5.038€" at bounding box center [672, 358] width 187 height 21
drag, startPoint x: 639, startPoint y: 375, endPoint x: 643, endPoint y: 384, distance: 10.3
click at [643, 384] on p "45.800€" at bounding box center [672, 379] width 187 height 21
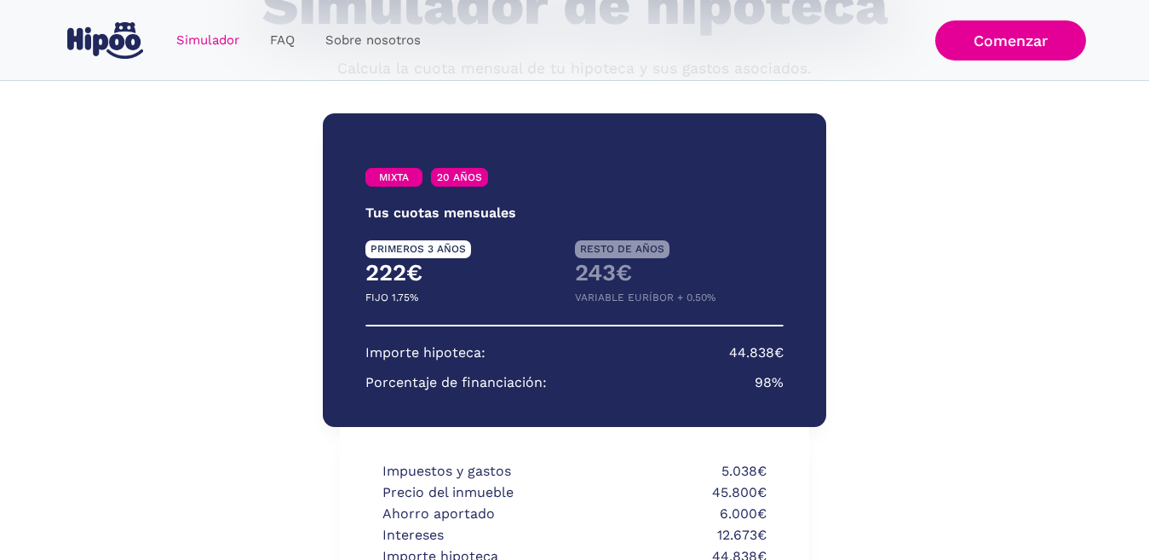
scroll to position [125, 0]
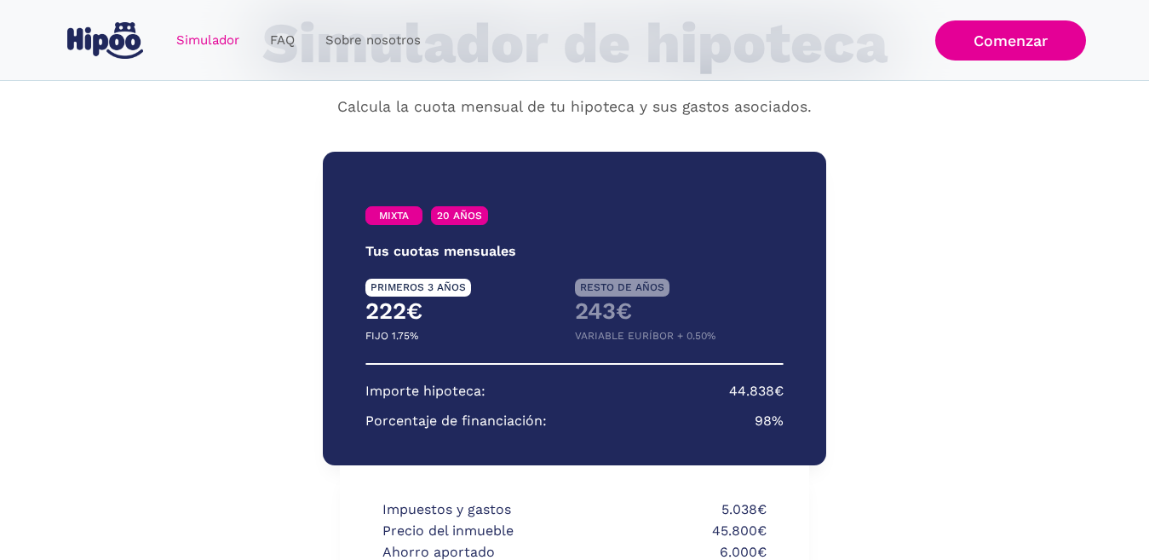
drag, startPoint x: 429, startPoint y: 340, endPoint x: 491, endPoint y: 445, distance: 121.8
click at [491, 445] on div "MIXTA 20 AÑOS Tus cuotas mensuales PRIMEROS 3 AÑOS RESTO DE AÑOS 222€ 243€ FIJO…" at bounding box center [574, 308] width 503 height 313
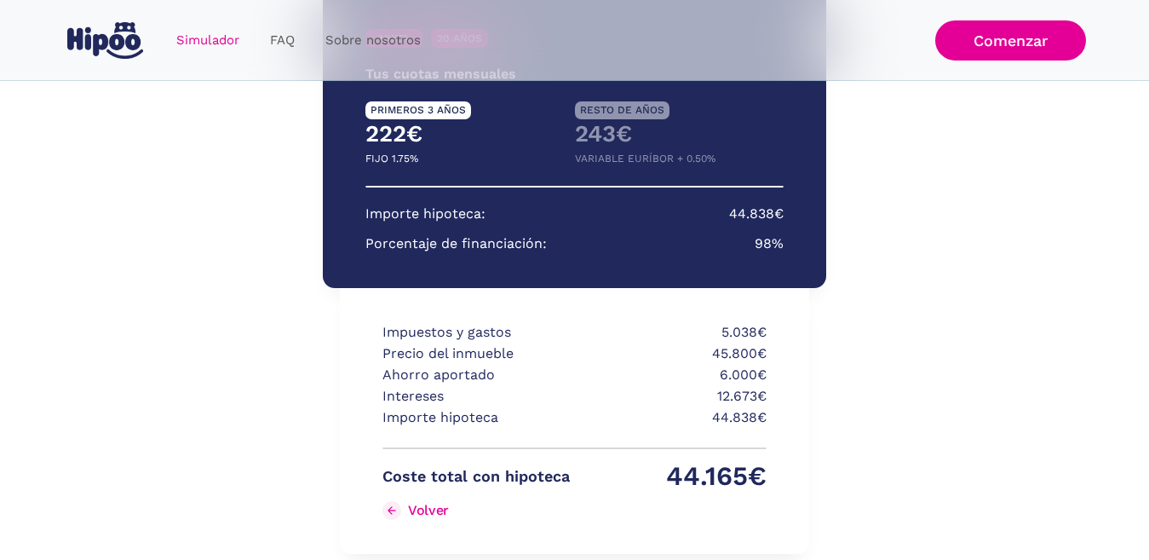
scroll to position [341, 0]
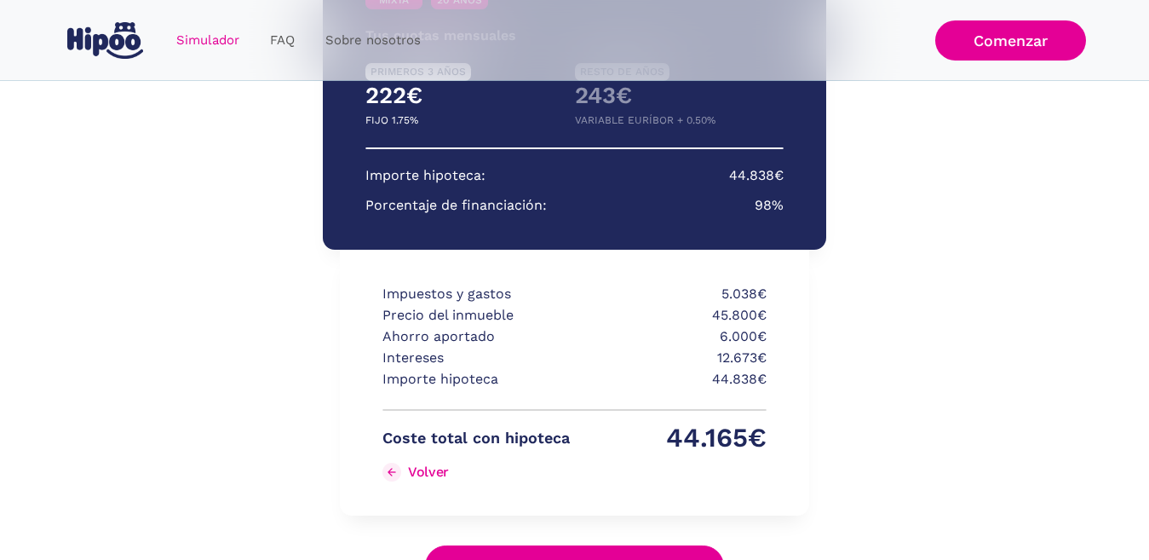
click at [664, 302] on p "5.038€" at bounding box center [672, 294] width 187 height 21
click at [652, 323] on p "45.800€" at bounding box center [672, 315] width 187 height 21
click at [636, 342] on p "6.000€" at bounding box center [672, 336] width 187 height 21
drag, startPoint x: 623, startPoint y: 351, endPoint x: 620, endPoint y: 362, distance: 11.6
click at [620, 361] on p "12.673€" at bounding box center [672, 358] width 187 height 21
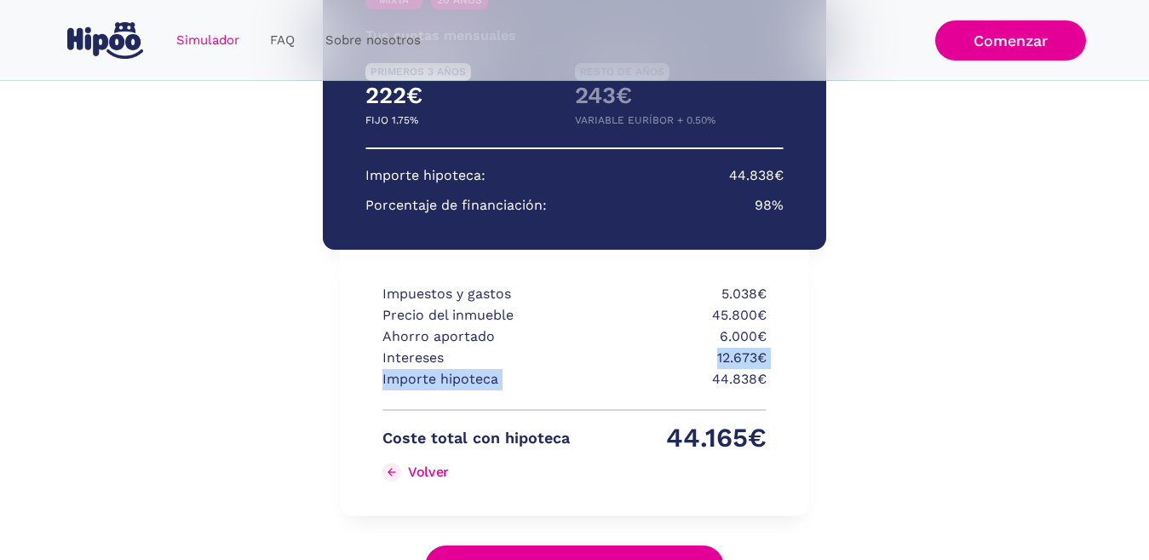
click at [606, 363] on div "Impuestos y gastos 5.038€ Precio del inmueble 45.800€ Ahorro aportado 6.000€ In…" at bounding box center [574, 389] width 384 height 210
click at [556, 389] on p "Importe hipoteca" at bounding box center [475, 379] width 187 height 21
click at [569, 380] on p "Importe hipoteca" at bounding box center [475, 379] width 187 height 21
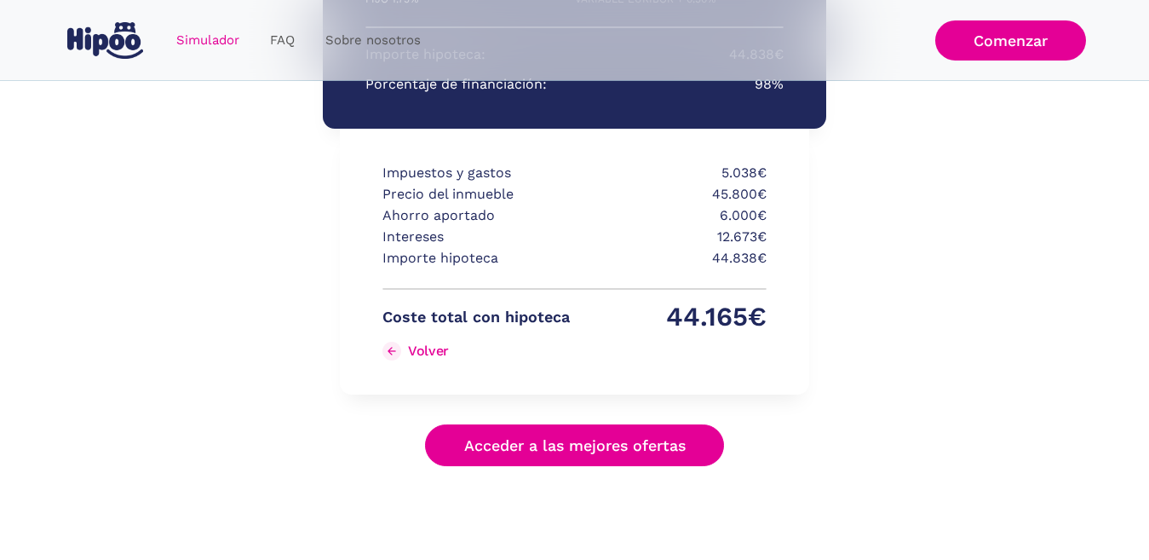
scroll to position [466, 0]
